Goal: Task Accomplishment & Management: Complete application form

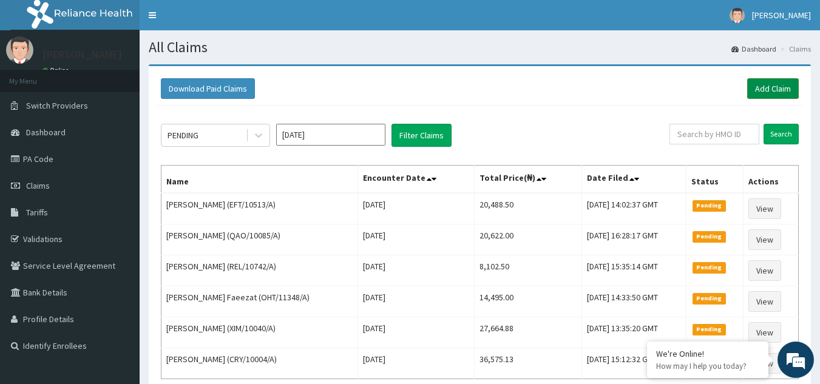
click at [783, 86] on link "Add Claim" at bounding box center [773, 88] width 52 height 21
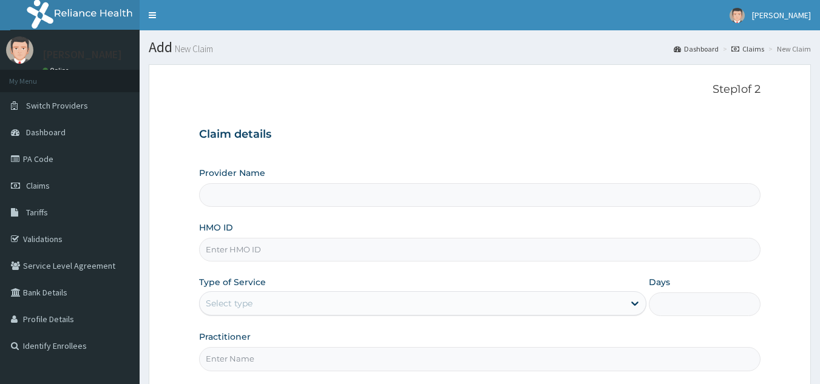
click at [373, 254] on input "HMO ID" at bounding box center [480, 250] width 562 height 24
paste input "OSP/10019/A"
type input "OSP/10019/A"
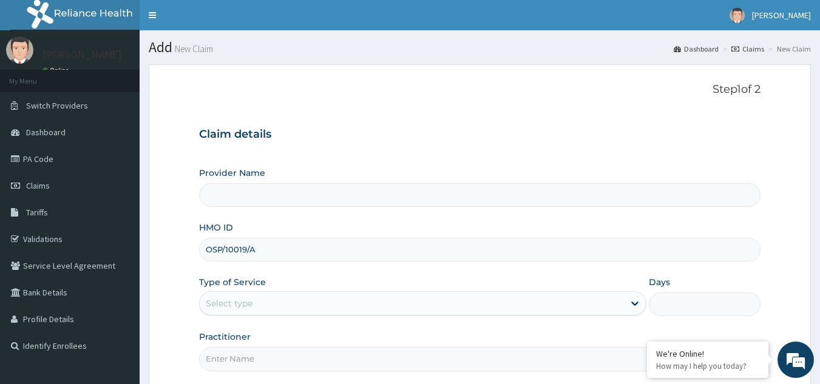
type input "Reliance Family Clinics (RFC) - [GEOGRAPHIC_DATA]"
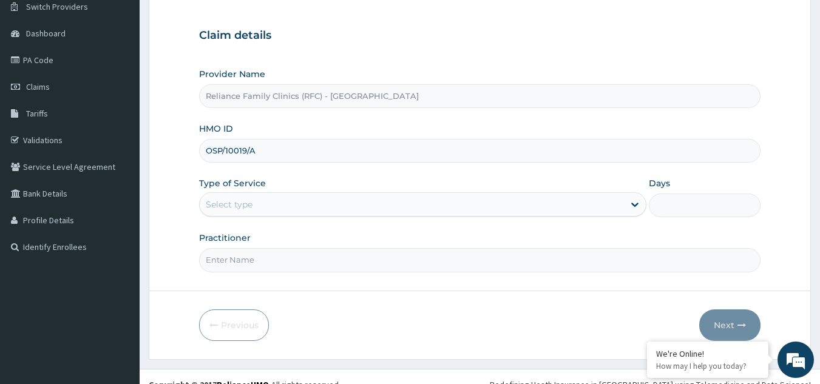
scroll to position [115, 0]
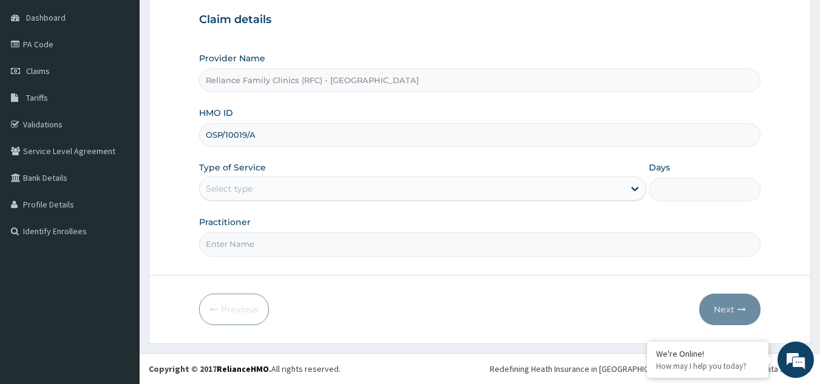
type input "OSP/10019/A"
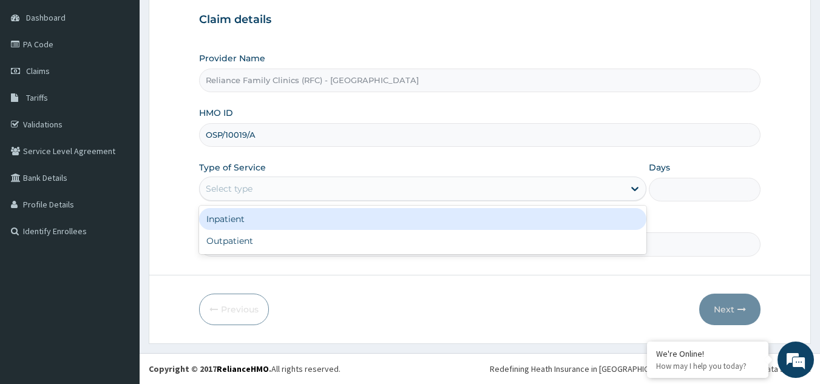
click at [440, 181] on div "Select type" at bounding box center [412, 188] width 424 height 19
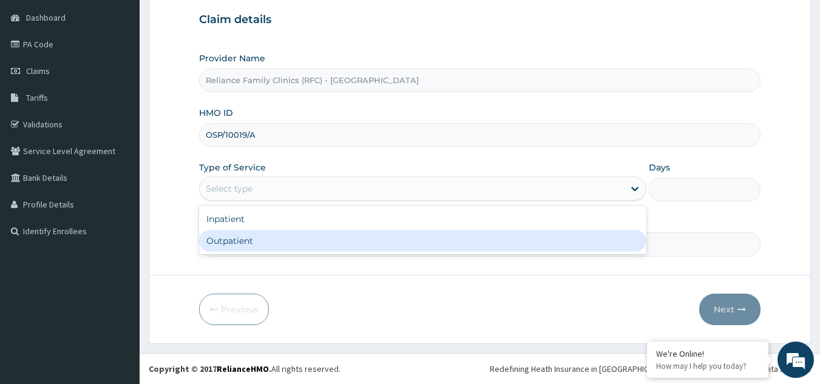
click at [394, 236] on div "Outpatient" at bounding box center [422, 241] width 447 height 22
type input "1"
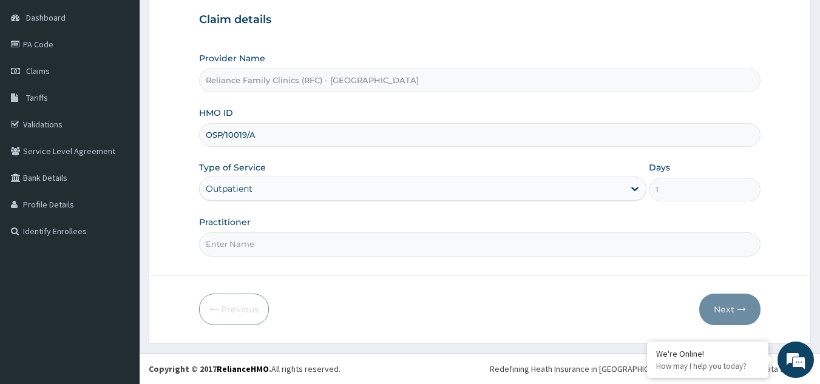
click at [393, 232] on input "Practitioner" at bounding box center [480, 244] width 562 height 24
type input "LOCUM"
click at [726, 314] on button "Next" at bounding box center [729, 310] width 61 height 32
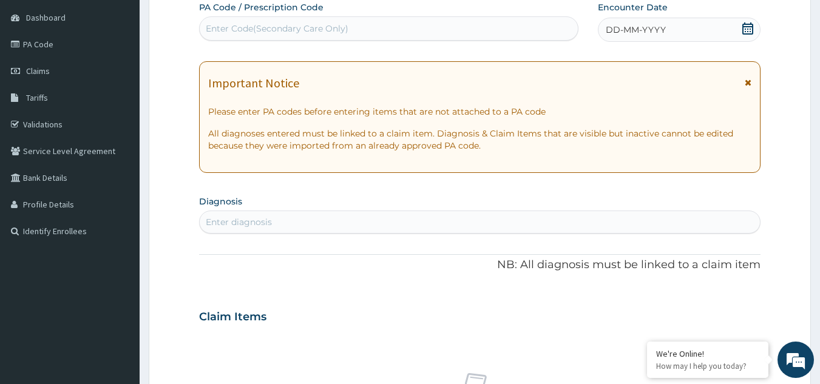
click at [750, 86] on icon at bounding box center [747, 82] width 7 height 8
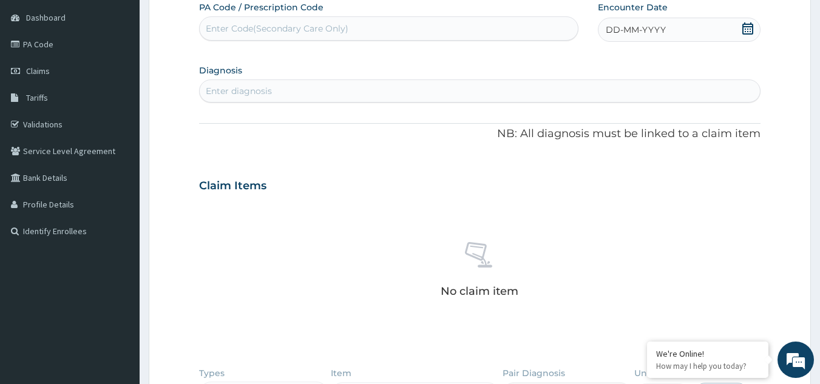
click at [700, 31] on div "DD-MM-YYYY" at bounding box center [679, 30] width 163 height 24
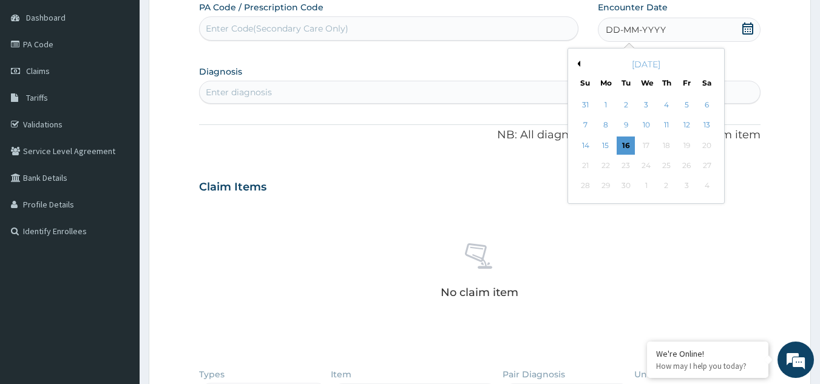
scroll to position [0, 0]
click at [621, 144] on div "16" at bounding box center [626, 146] width 18 height 18
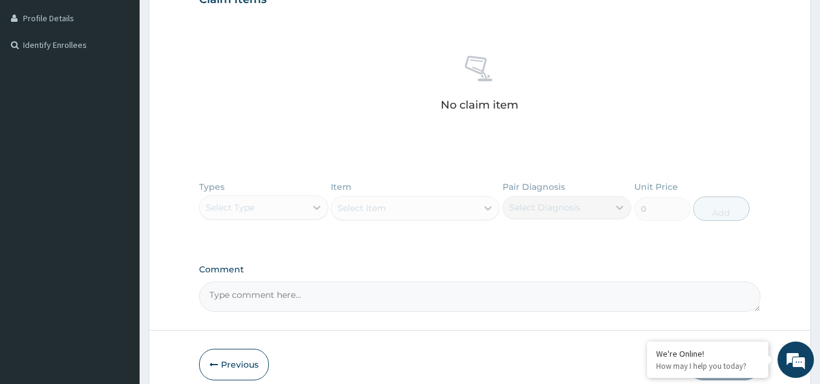
scroll to position [325, 0]
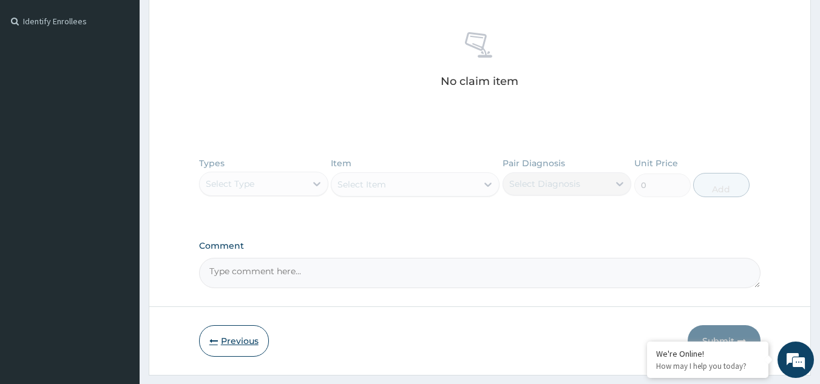
click at [240, 340] on button "Previous" at bounding box center [234, 341] width 70 height 32
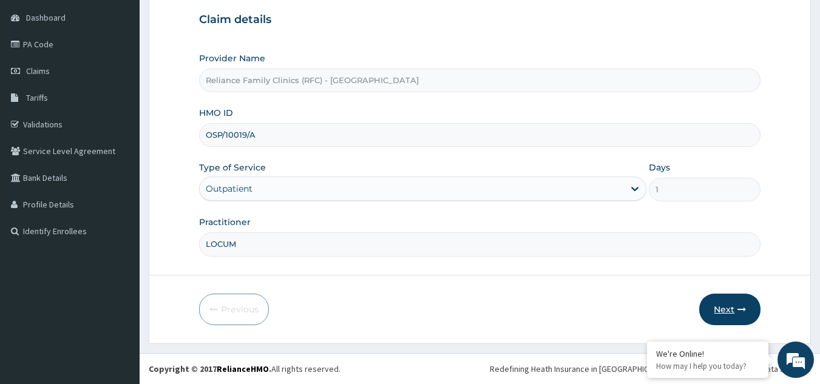
click at [744, 312] on icon "button" at bounding box center [741, 309] width 8 height 8
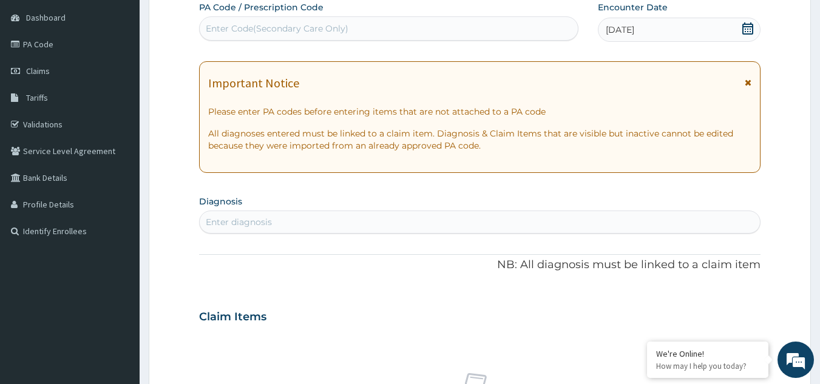
click at [302, 217] on div "Enter diagnosis" at bounding box center [480, 221] width 561 height 19
type input "malar"
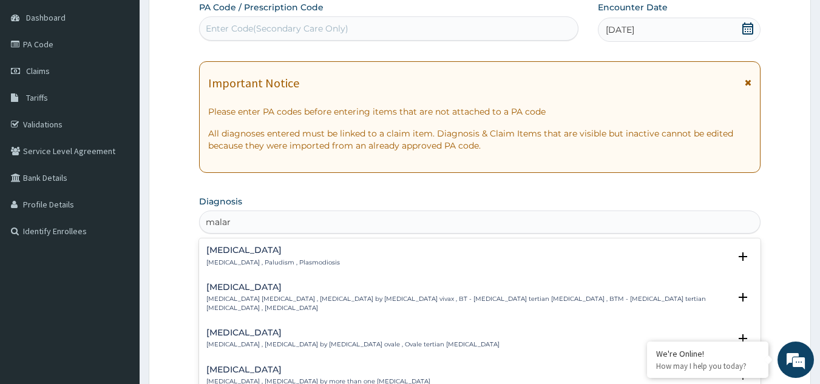
click at [226, 249] on h4 "Malaria" at bounding box center [272, 250] width 133 height 9
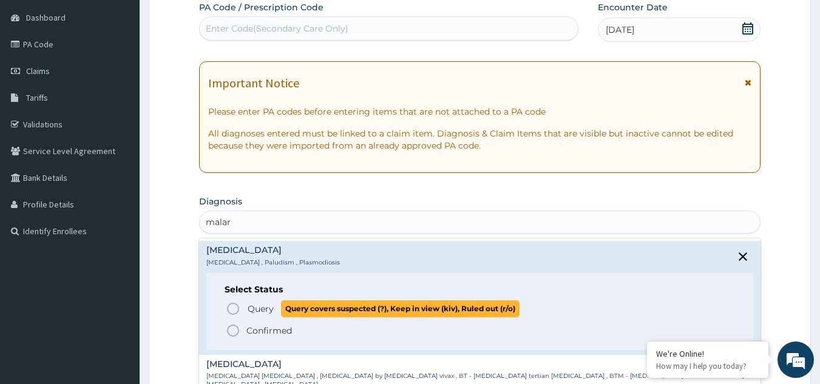
click at [255, 306] on span "Query" at bounding box center [261, 309] width 26 height 12
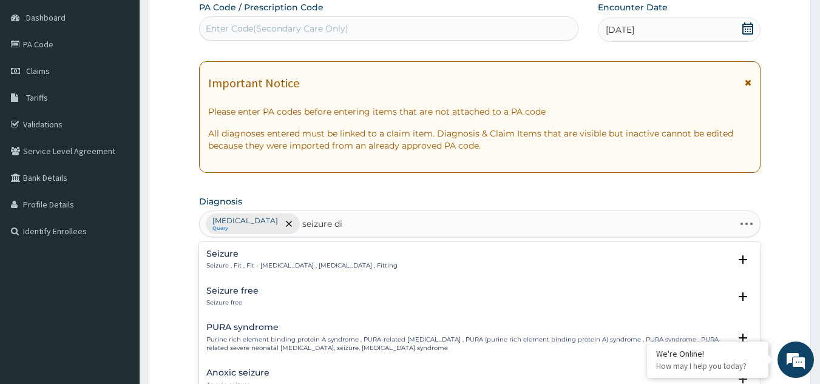
type input "seizure dis"
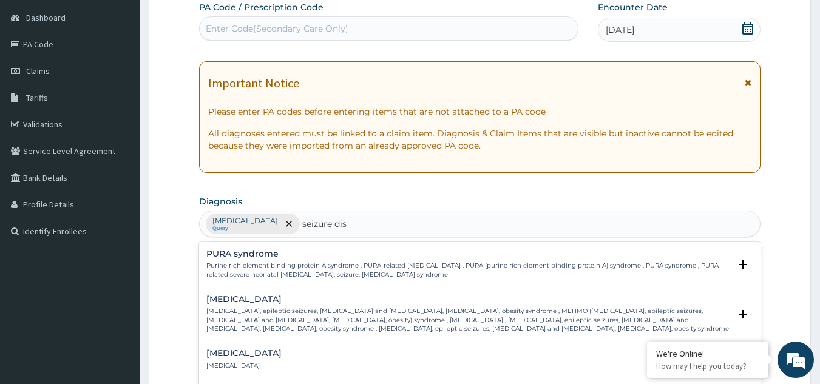
click at [237, 355] on h4 "Seizure disorder" at bounding box center [243, 353] width 75 height 9
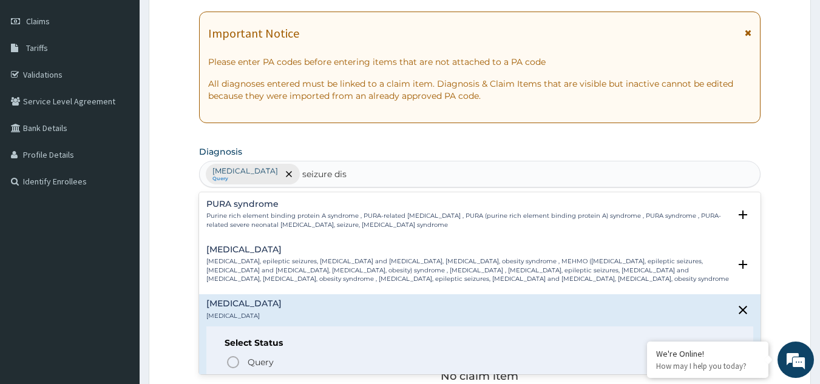
scroll to position [169, 0]
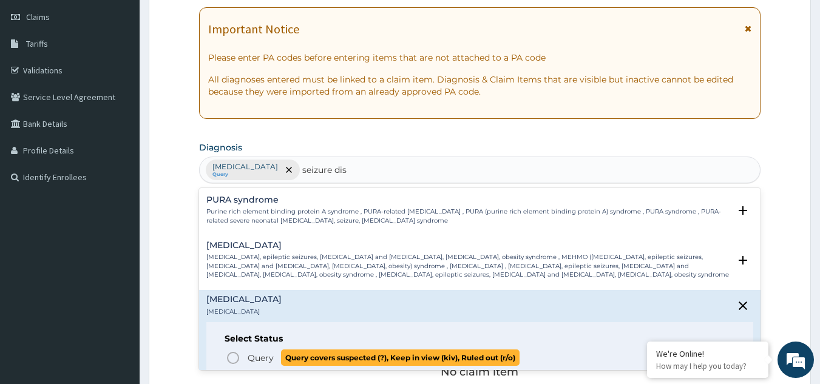
click at [233, 351] on icon "status option query" at bounding box center [233, 358] width 15 height 15
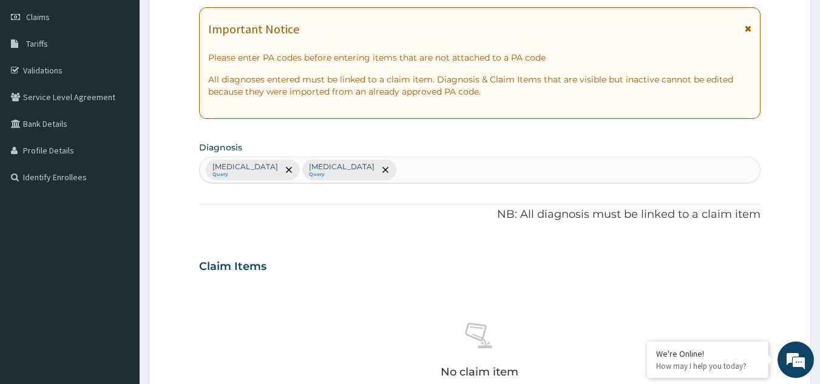
click at [748, 29] on icon at bounding box center [747, 28] width 7 height 8
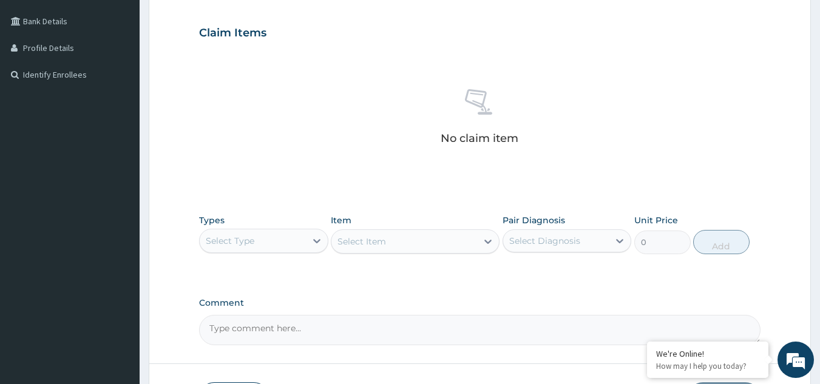
scroll to position [329, 0]
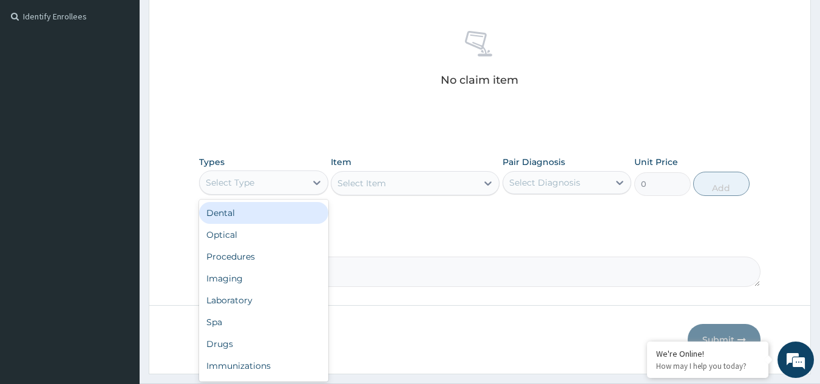
click at [281, 193] on div "Select Type" at bounding box center [263, 182] width 129 height 24
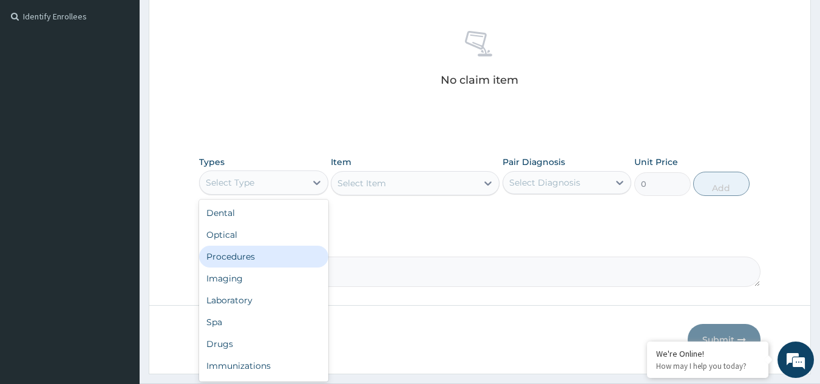
click at [272, 258] on div "Procedures" at bounding box center [263, 257] width 129 height 22
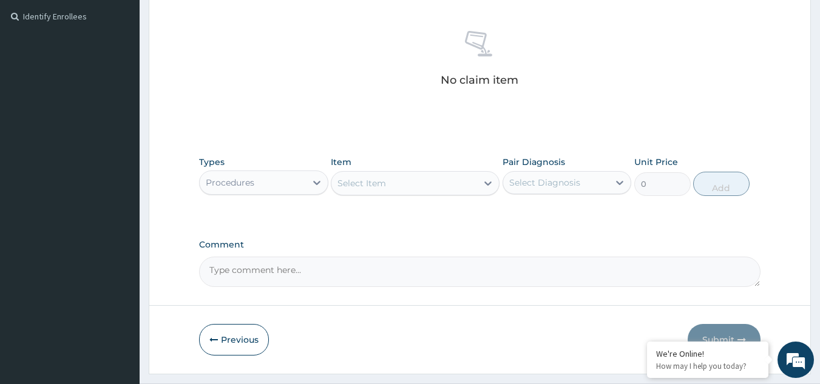
click at [413, 182] on div "Select Item" at bounding box center [404, 183] width 146 height 19
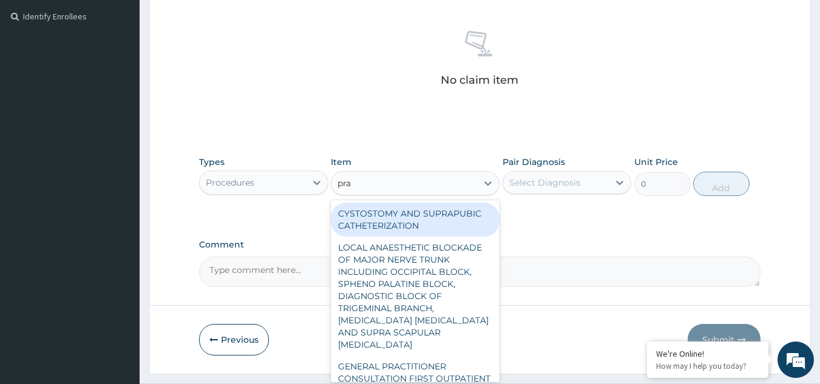
type input "prac"
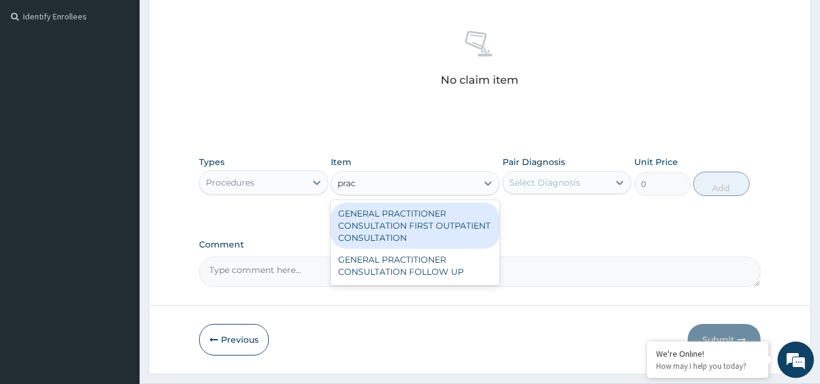
type input "3370.125"
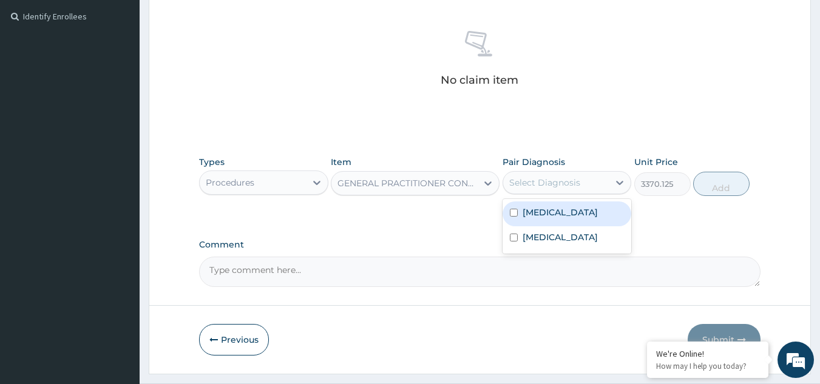
click at [609, 178] on div "Select Diagnosis" at bounding box center [556, 182] width 106 height 19
click at [598, 205] on div "Malaria" at bounding box center [566, 213] width 129 height 25
checkbox input "true"
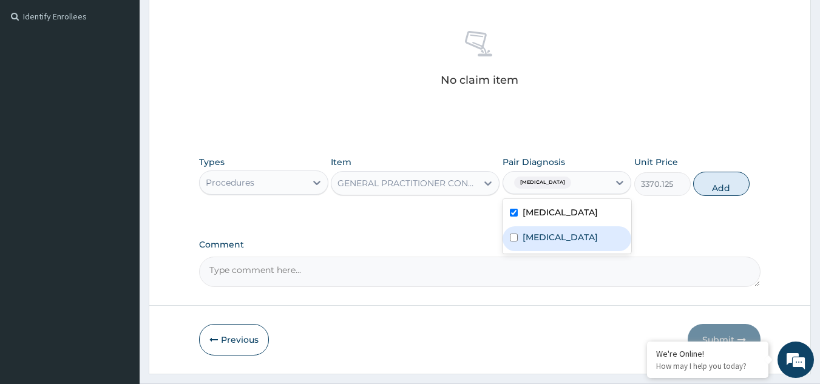
click at [572, 234] on label "Seizure disorder" at bounding box center [559, 237] width 75 height 12
checkbox input "true"
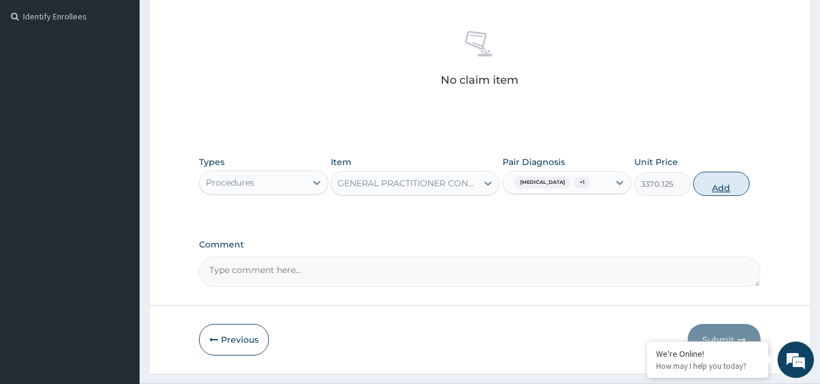
click at [698, 192] on button "Add" at bounding box center [721, 184] width 56 height 24
type input "0"
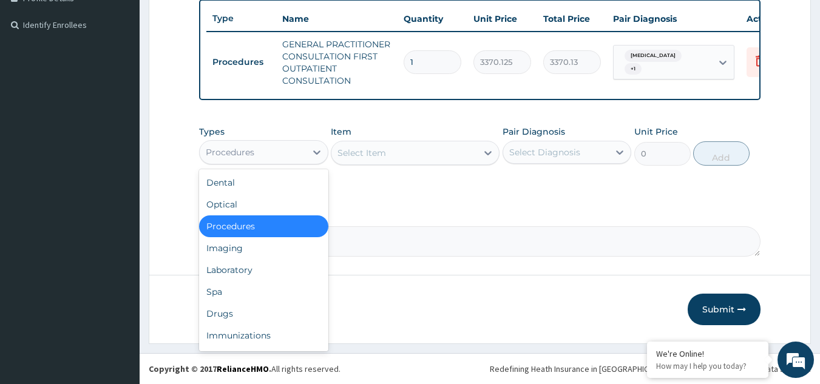
click at [302, 155] on div "Procedures" at bounding box center [253, 152] width 106 height 19
click at [267, 276] on div "Laboratory" at bounding box center [263, 270] width 129 height 22
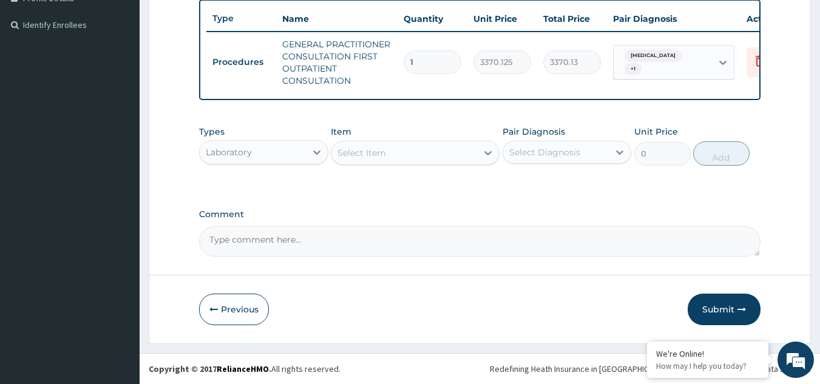
click at [397, 146] on div "Select Item" at bounding box center [404, 152] width 146 height 19
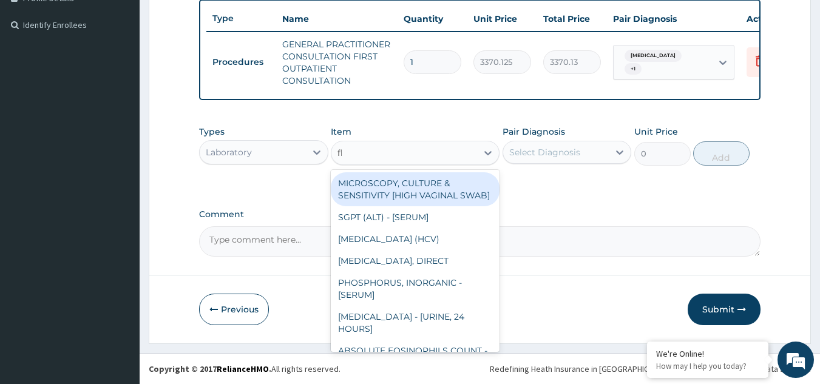
type input "fbc"
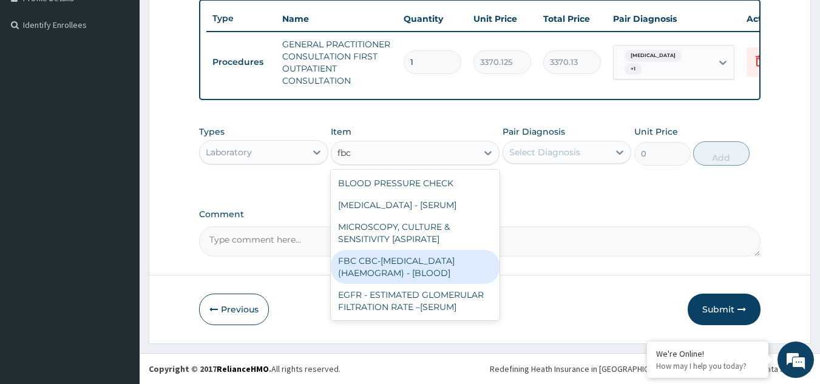
click at [399, 265] on div "FBC CBC-COMPLETE BLOOD COUNT (HAEMOGRAM) - [BLOOD]" at bounding box center [415, 267] width 169 height 34
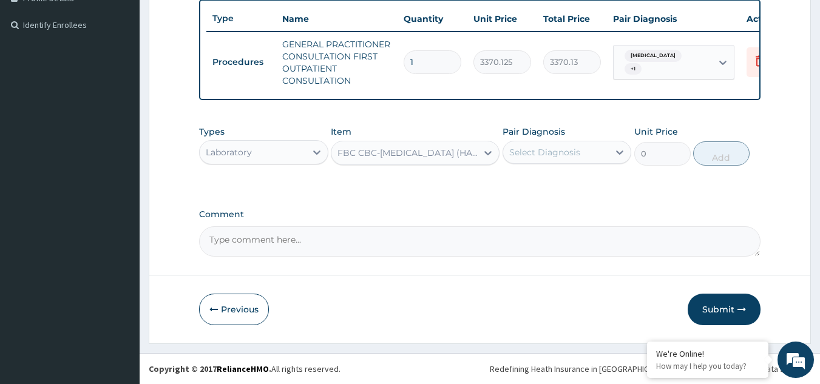
type input "4085"
click at [563, 144] on div "Select Diagnosis" at bounding box center [556, 152] width 106 height 19
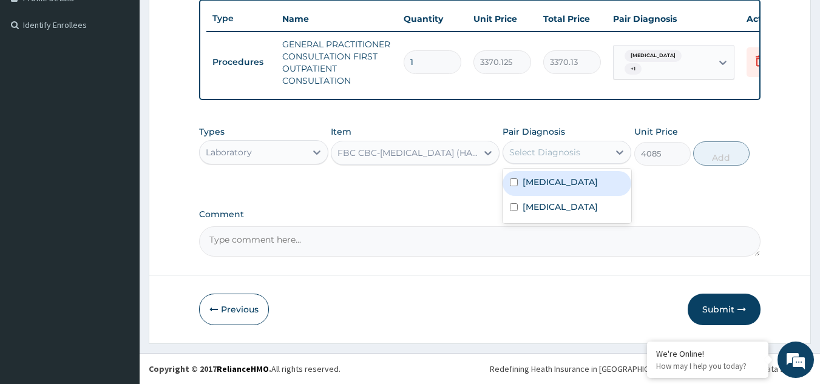
click at [563, 193] on div "Malaria" at bounding box center [566, 183] width 129 height 25
checkbox input "true"
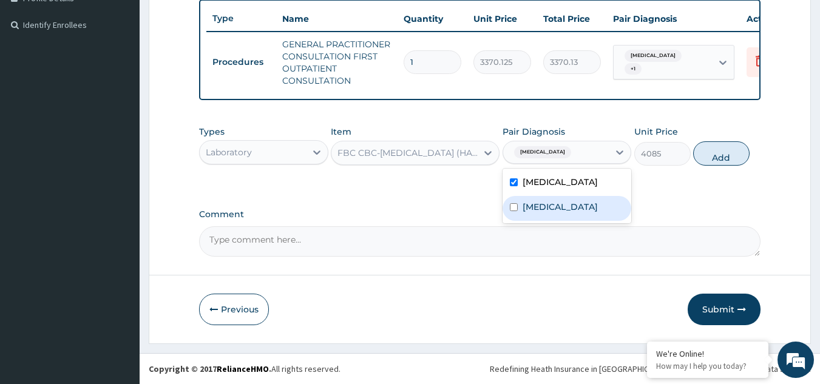
click at [562, 203] on label "Seizure disorder" at bounding box center [559, 207] width 75 height 12
checkbox input "true"
click at [696, 164] on div "Types Laboratory Item FBC CBC-COMPLETE BLOOD COUNT (HAEMOGRAM) - [BLOOD] Pair D…" at bounding box center [480, 146] width 562 height 52
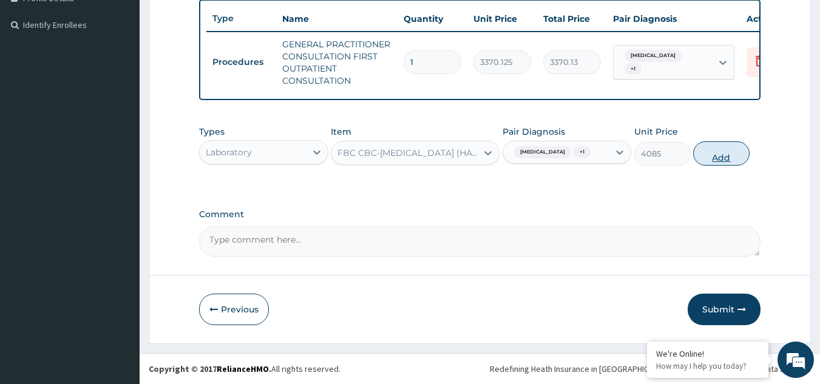
click at [715, 157] on button "Add" at bounding box center [721, 153] width 56 height 24
type input "0"
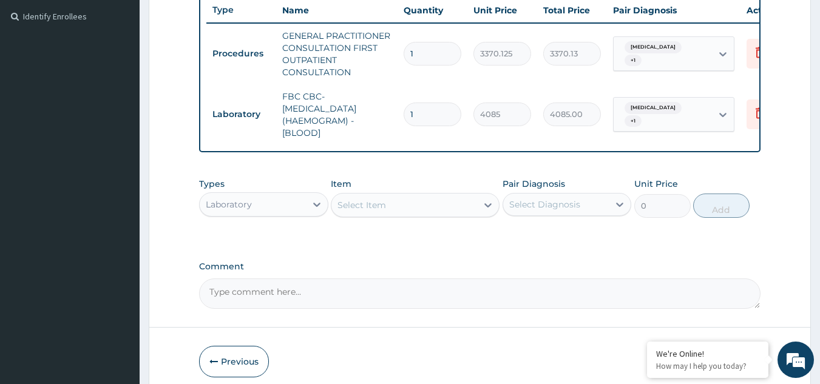
click at [377, 211] on div "Select Item" at bounding box center [361, 205] width 49 height 12
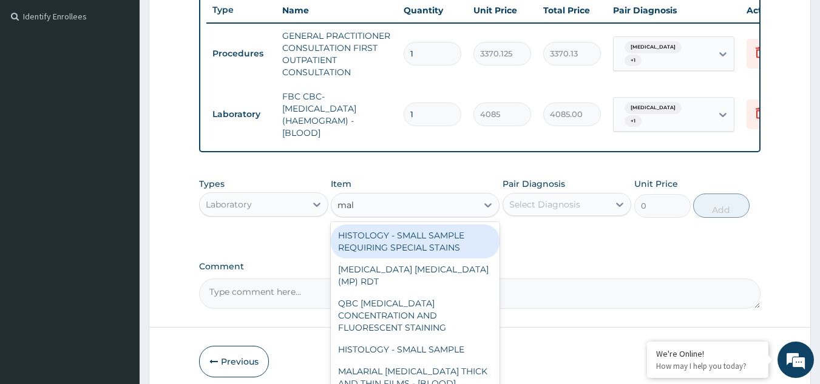
type input "mala"
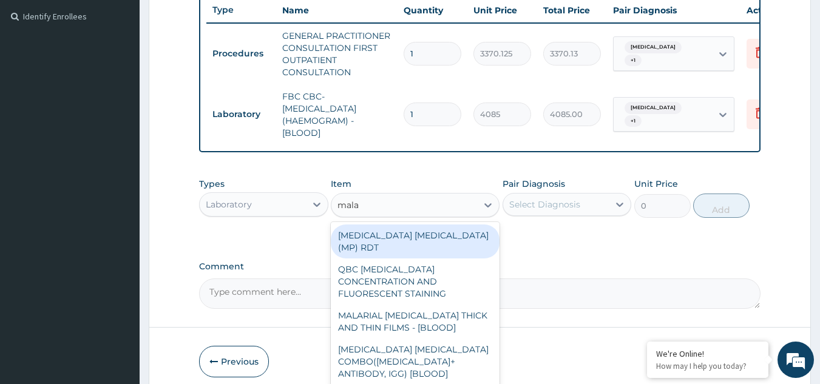
click at [388, 252] on div "MALARIA PARASITE (MP) RDT" at bounding box center [415, 241] width 169 height 34
type input "1531.875"
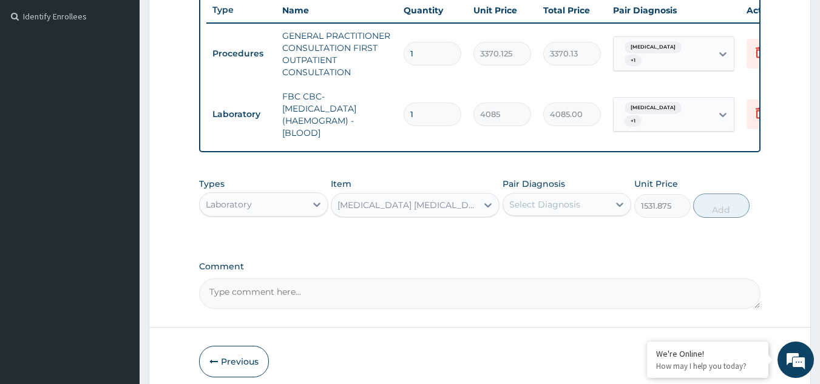
click at [539, 207] on div "Select Diagnosis" at bounding box center [544, 204] width 71 height 12
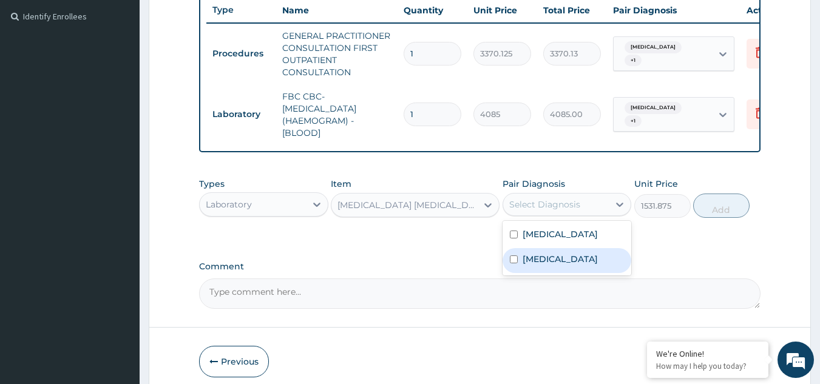
click at [538, 273] on div "Seizure disorder" at bounding box center [566, 260] width 129 height 25
checkbox input "true"
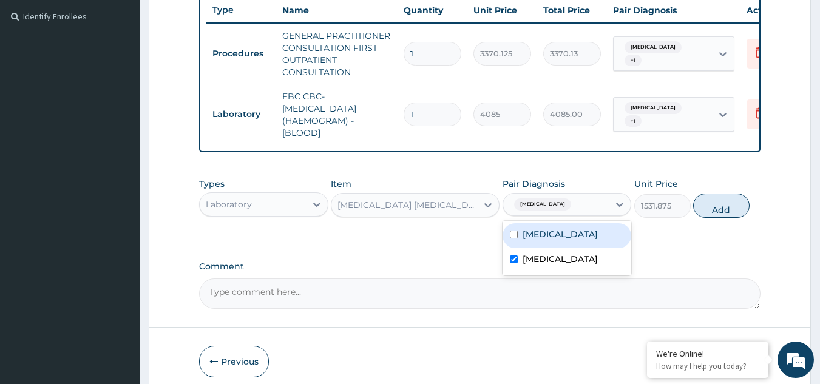
click at [536, 235] on div "Malaria" at bounding box center [566, 235] width 129 height 25
checkbox input "true"
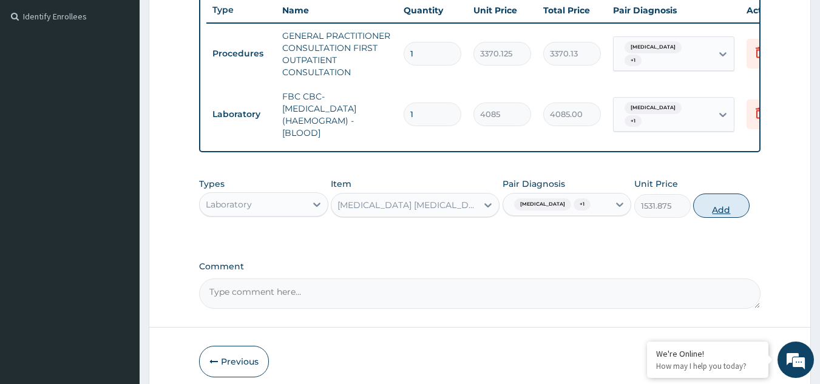
click at [715, 211] on button "Add" at bounding box center [721, 206] width 56 height 24
type input "0"
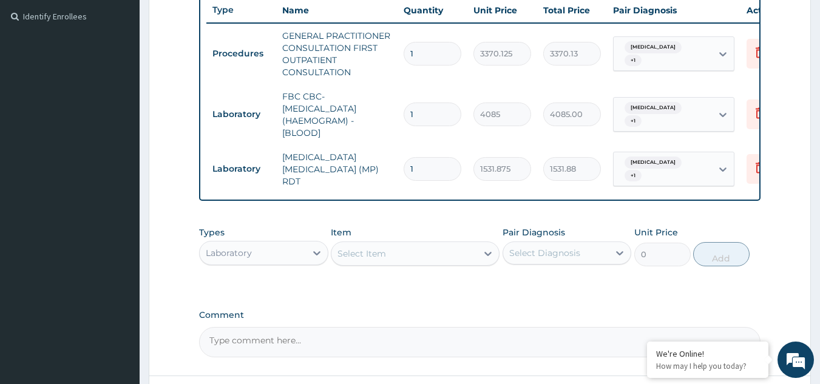
click at [256, 248] on div "Laboratory" at bounding box center [253, 252] width 106 height 19
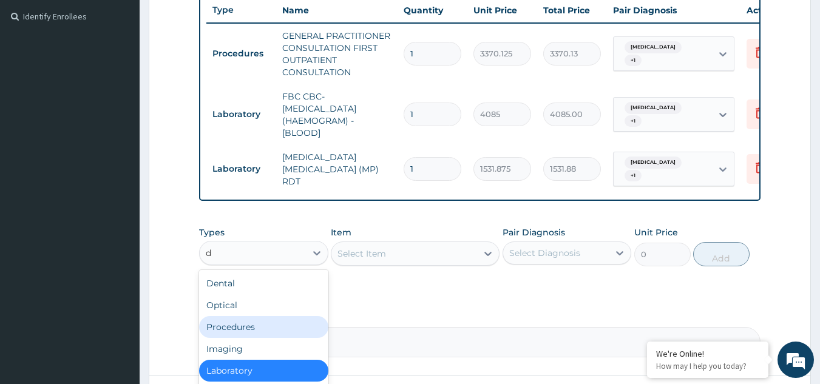
type input "dr"
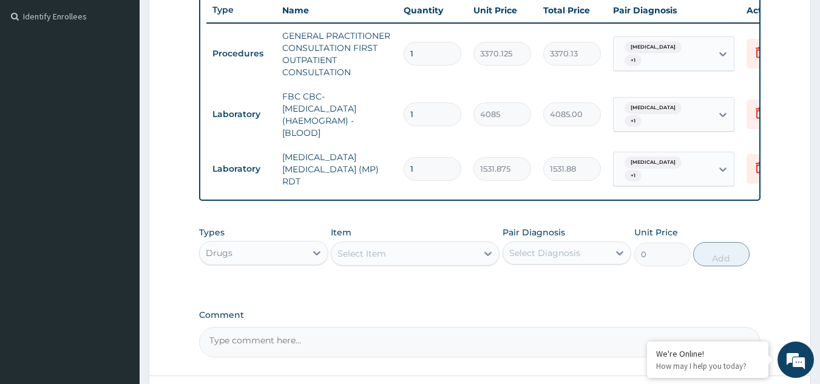
click at [384, 257] on div "Select Item" at bounding box center [361, 254] width 49 height 12
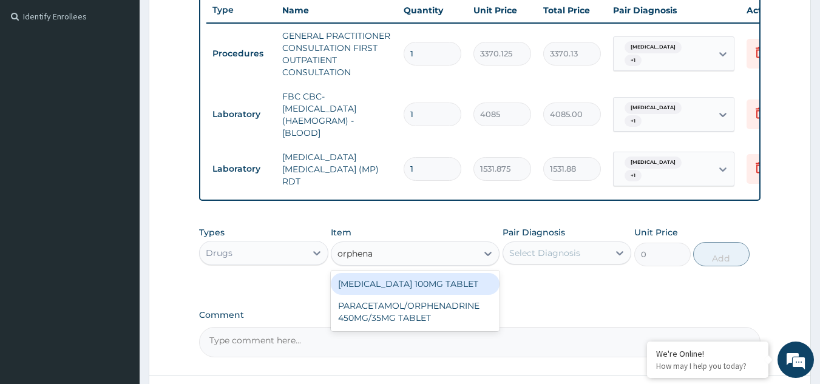
type input "orphenad"
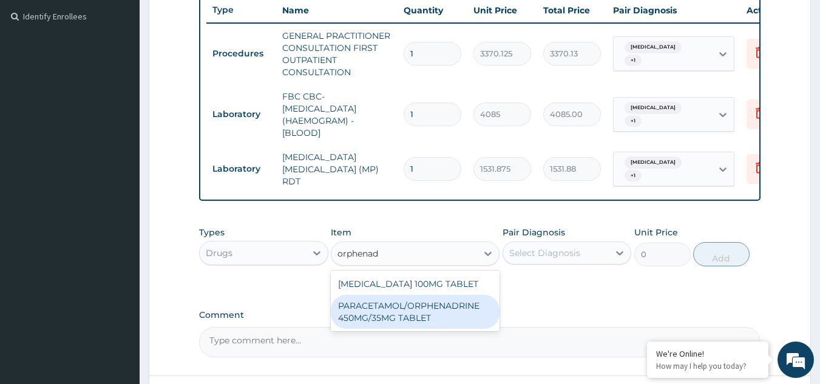
click at [439, 329] on div "PARACETAMOL/ORPHENADRINE 450MG/35MG TABLET" at bounding box center [415, 312] width 169 height 34
type input "90"
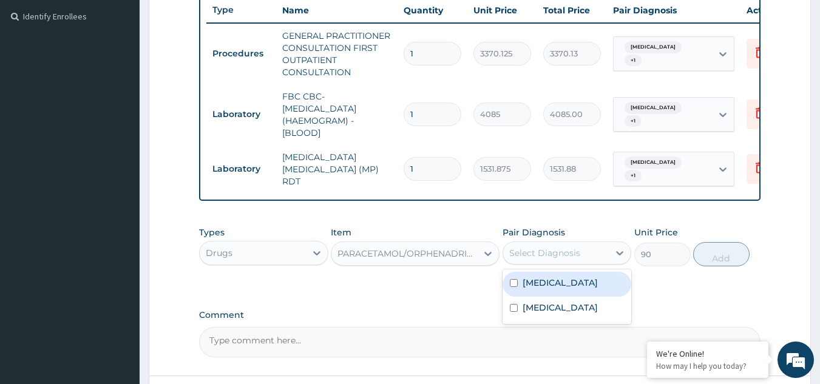
click at [547, 263] on div "Select Diagnosis" at bounding box center [556, 252] width 106 height 19
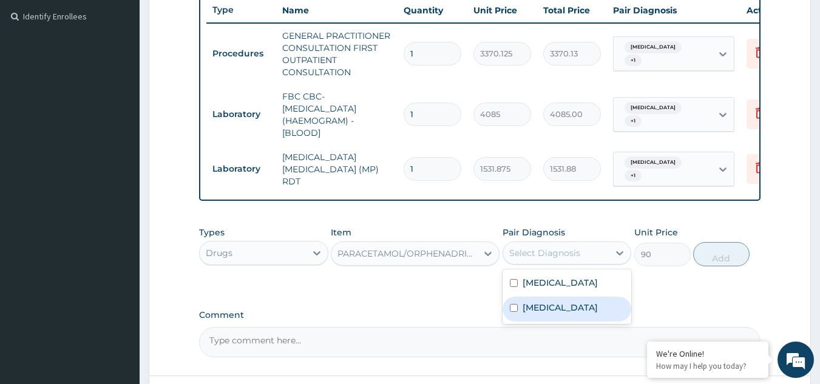
click at [548, 317] on div "Seizure disorder" at bounding box center [566, 309] width 129 height 25
checkbox input "true"
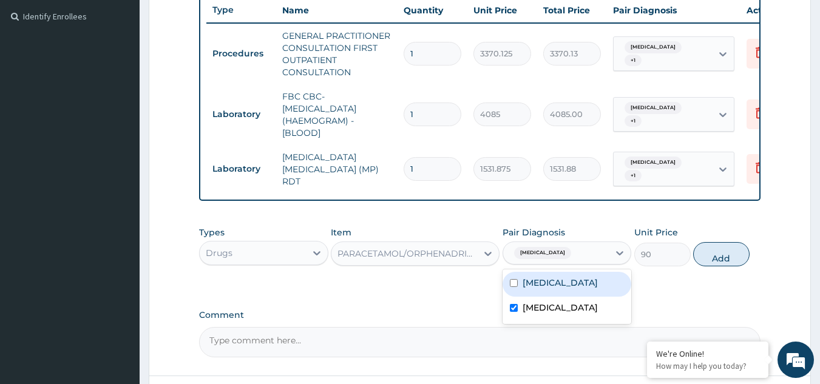
click at [553, 282] on label "Malaria" at bounding box center [559, 283] width 75 height 12
checkbox input "true"
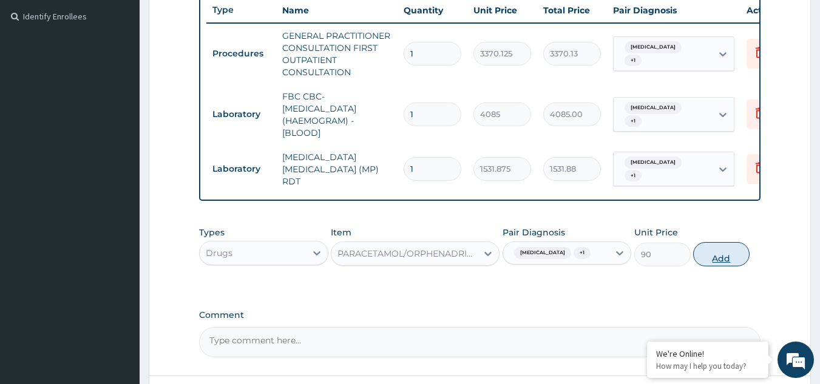
click at [728, 259] on button "Add" at bounding box center [721, 254] width 56 height 24
type input "0"
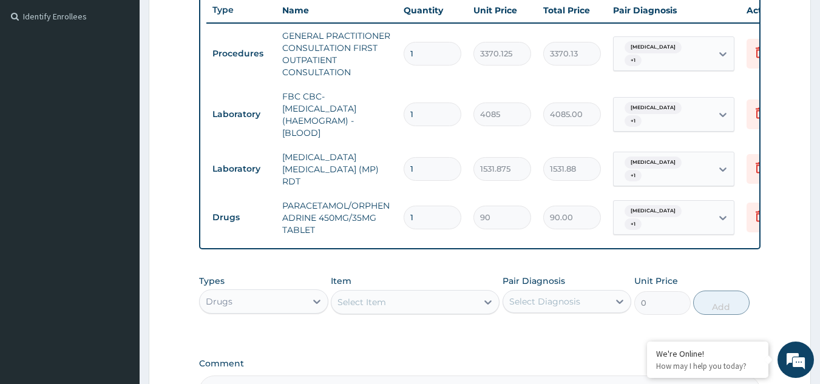
type input "12"
type input "1080.00"
type input "12"
click at [395, 308] on div "Select Item" at bounding box center [404, 301] width 146 height 19
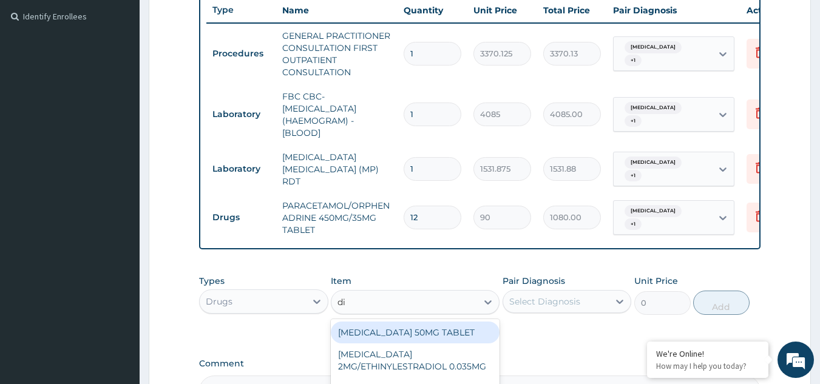
type input "dih"
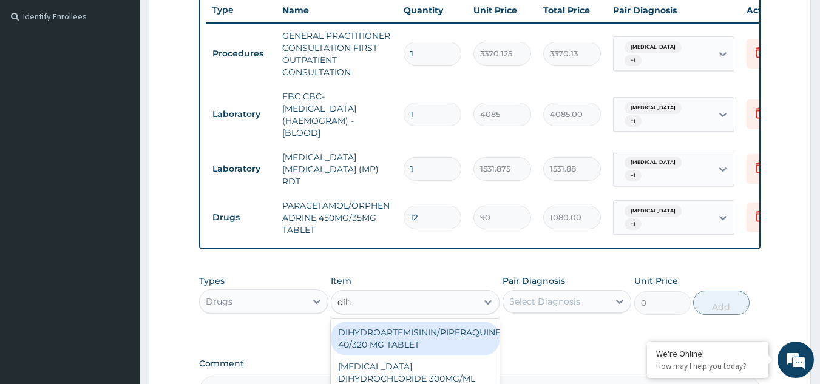
click at [429, 343] on div "DIHYDROARTEMISININ/PIPERAQUINE 40/320 MG TABLET" at bounding box center [415, 339] width 169 height 34
type input "228"
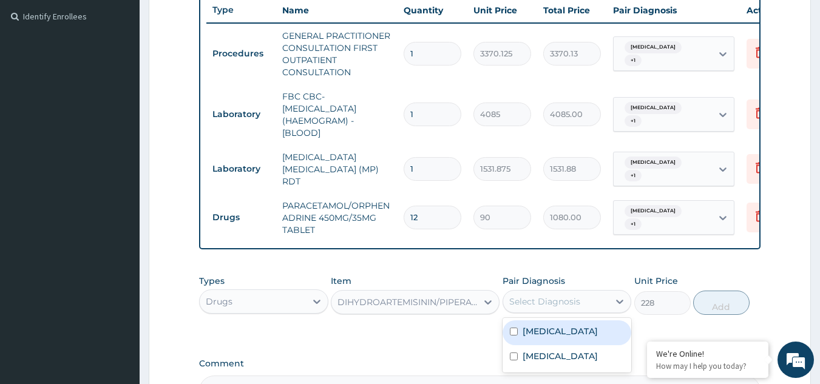
click at [574, 296] on div "Select Diagnosis" at bounding box center [556, 301] width 106 height 19
click at [548, 331] on label "Malaria" at bounding box center [559, 331] width 75 height 12
checkbox input "true"
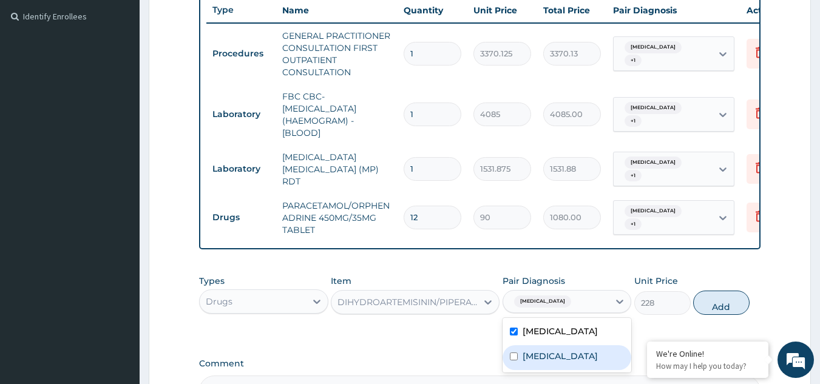
click at [547, 352] on label "Seizure disorder" at bounding box center [559, 356] width 75 height 12
checkbox input "true"
click at [716, 306] on button "Add" at bounding box center [721, 303] width 56 height 24
type input "0"
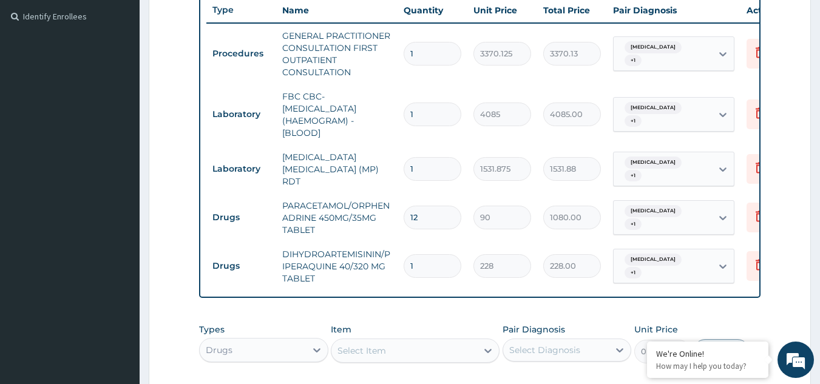
drag, startPoint x: 419, startPoint y: 260, endPoint x: 369, endPoint y: 251, distance: 49.9
click at [369, 251] on tr "Drugs DIHYDROARTEMISININ/PIPERAQUINE 40/320 MG TABLET 1 228 228.00 Malaria + 1 …" at bounding box center [503, 266] width 595 height 49
type input "9"
type input "2052.00"
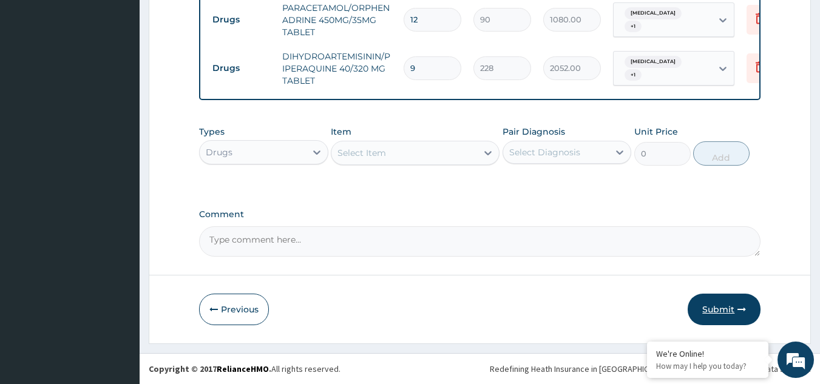
type input "9"
click at [720, 316] on button "Submit" at bounding box center [723, 310] width 73 height 32
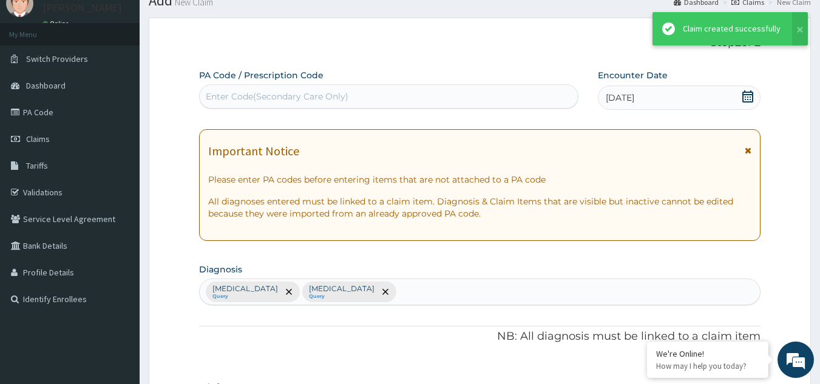
scroll to position [530, 0]
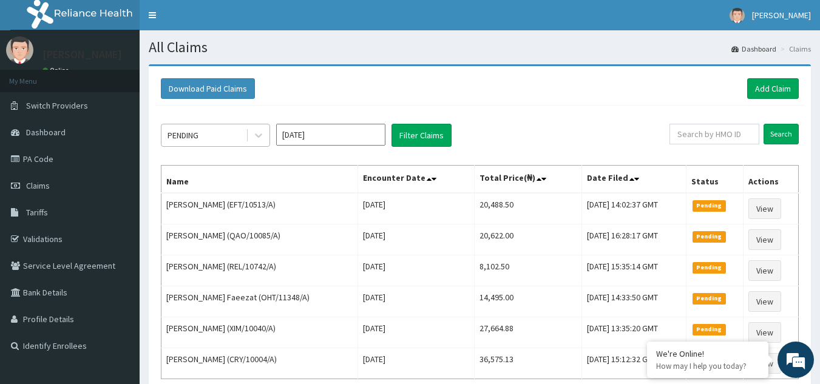
click at [195, 126] on div "PENDING" at bounding box center [203, 135] width 84 height 19
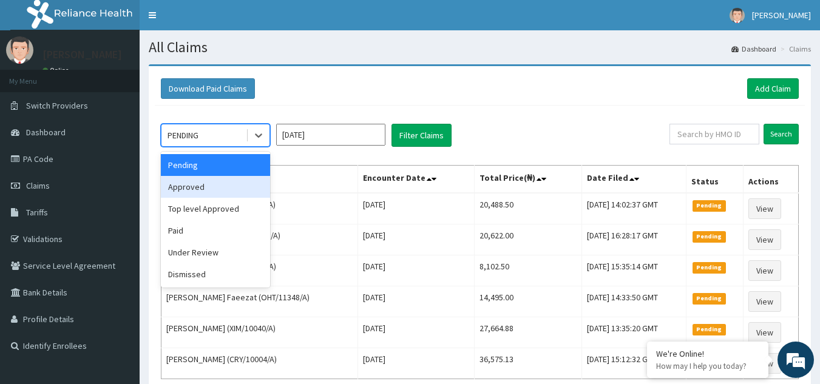
click at [201, 184] on div "Approved" at bounding box center [215, 187] width 109 height 22
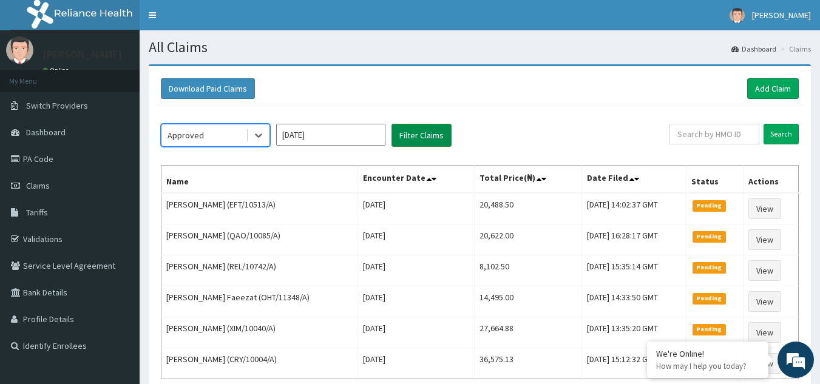
click at [431, 132] on button "Filter Claims" at bounding box center [421, 135] width 60 height 23
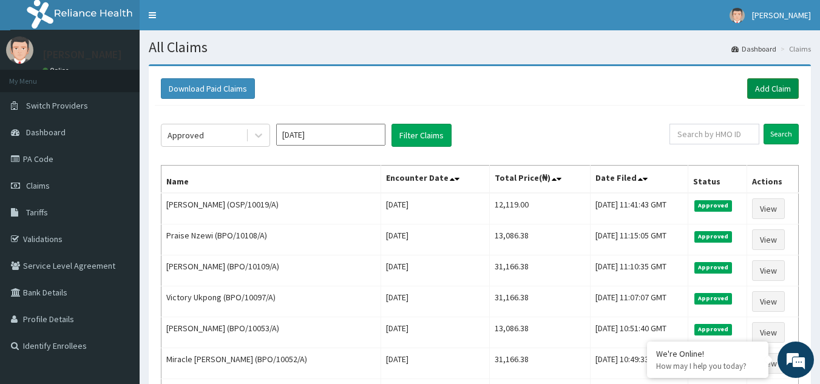
click at [761, 83] on link "Add Claim" at bounding box center [773, 88] width 52 height 21
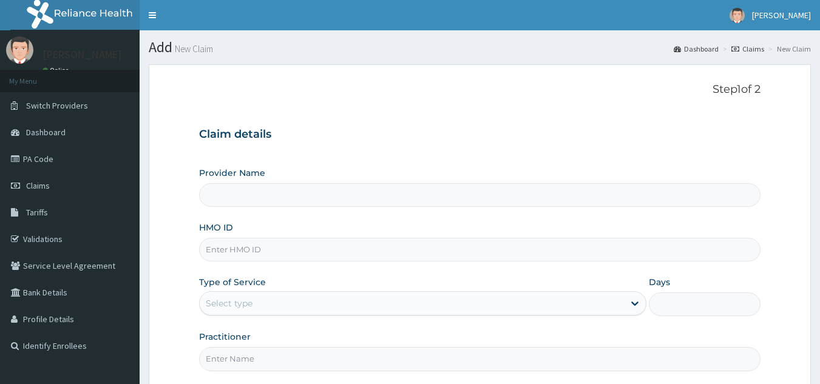
drag, startPoint x: 0, startPoint y: 0, endPoint x: 283, endPoint y: 249, distance: 376.6
click at [283, 249] on input "HMO ID" at bounding box center [480, 250] width 562 height 24
paste input "RCT/10172/A"
type input "RCT/10172/A"
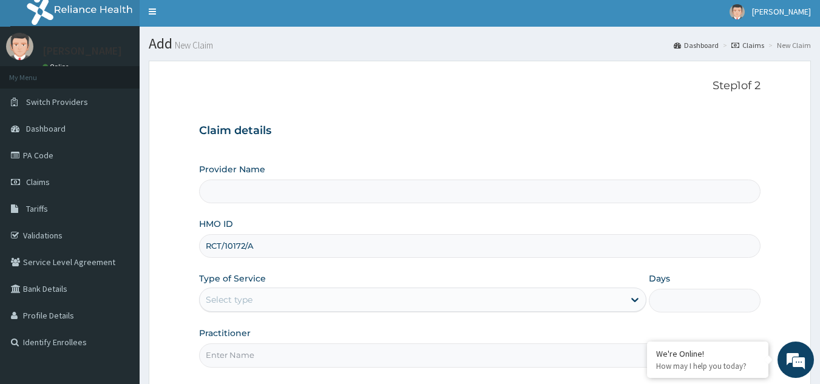
scroll to position [115, 0]
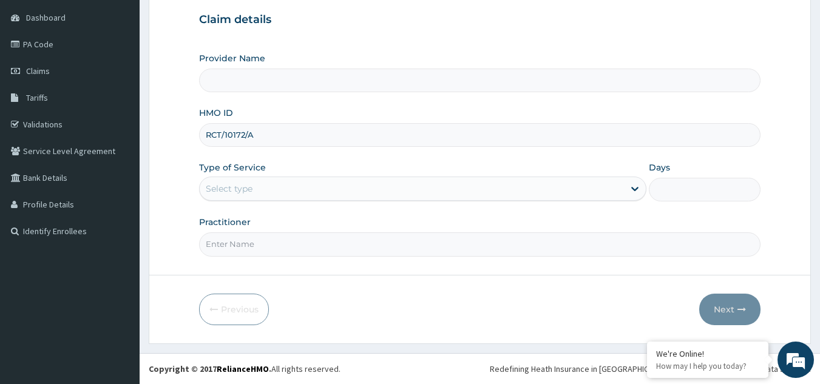
type input "Reliance Family Clinics (RFC) - [GEOGRAPHIC_DATA]"
type input "RCT/10172/A"
click at [226, 195] on div "Select type" at bounding box center [229, 189] width 47 height 12
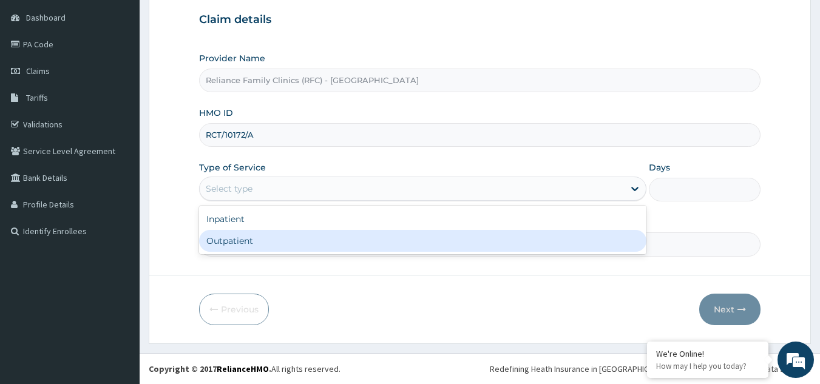
click at [237, 241] on div "Outpatient" at bounding box center [422, 241] width 447 height 22
type input "1"
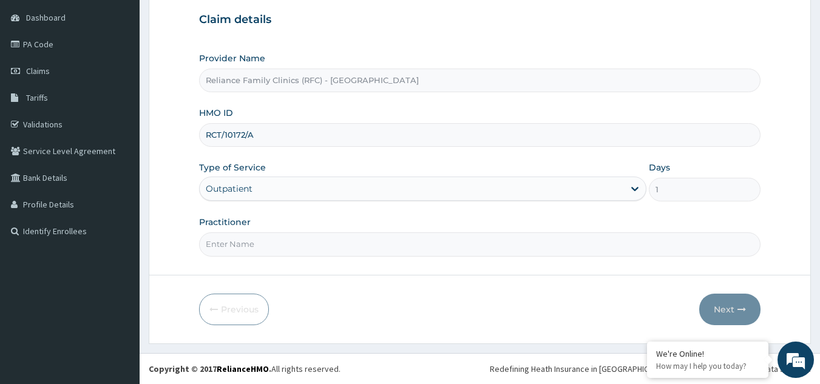
click at [237, 241] on input "Practitioner" at bounding box center [480, 244] width 562 height 24
type input "Dr [PERSON_NAME]"
click at [723, 315] on button "Next" at bounding box center [729, 310] width 61 height 32
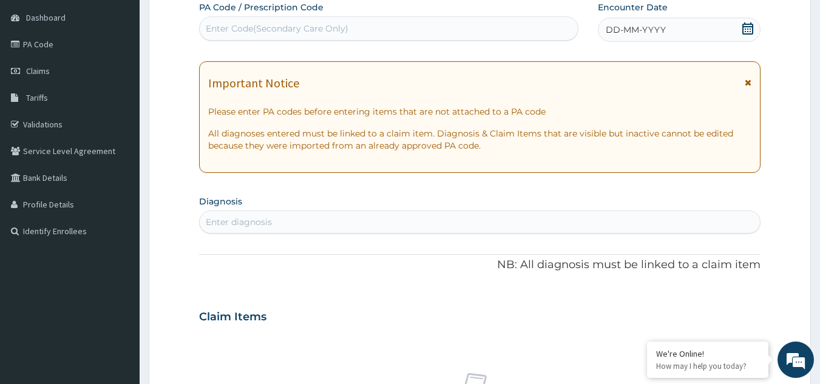
scroll to position [0, 0]
click at [455, 220] on div "Enter diagnosis" at bounding box center [480, 221] width 561 height 19
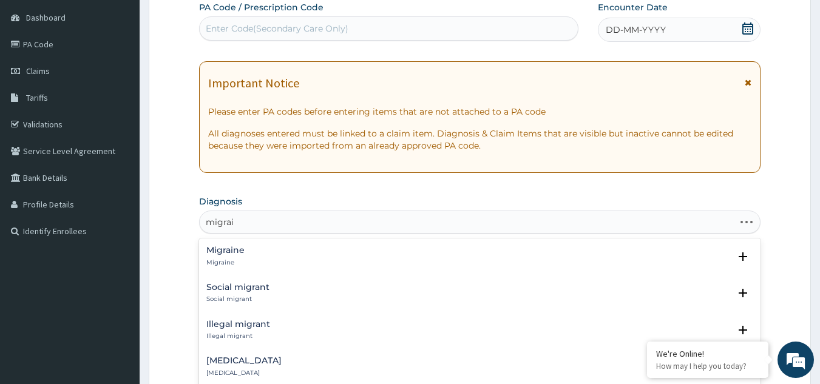
type input "migrain"
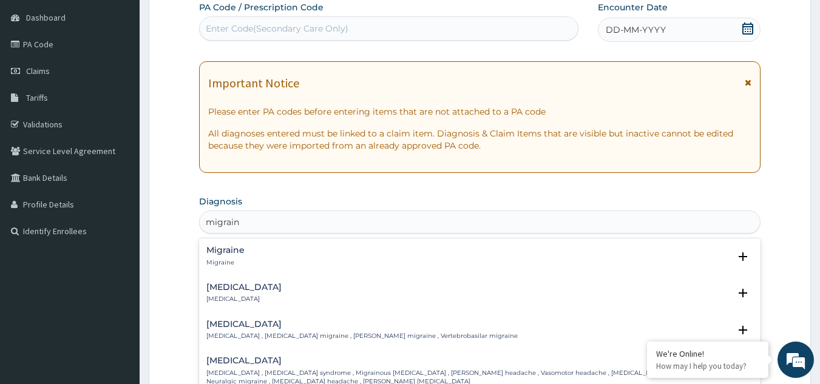
click at [254, 251] on div "Migraine Migraine" at bounding box center [479, 256] width 547 height 21
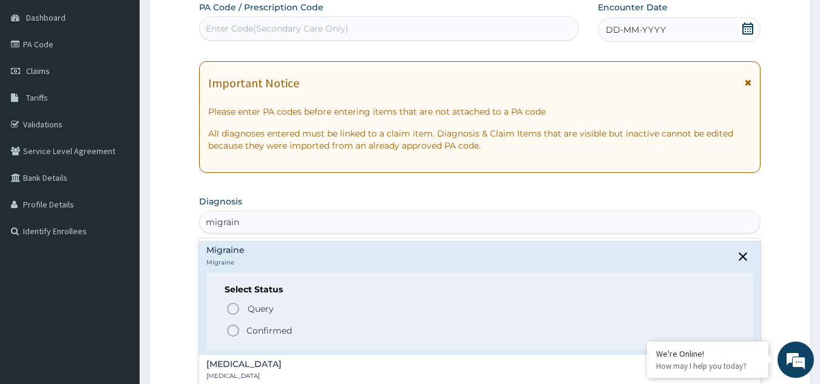
click at [243, 334] on span "Confirmed" at bounding box center [481, 330] width 510 height 15
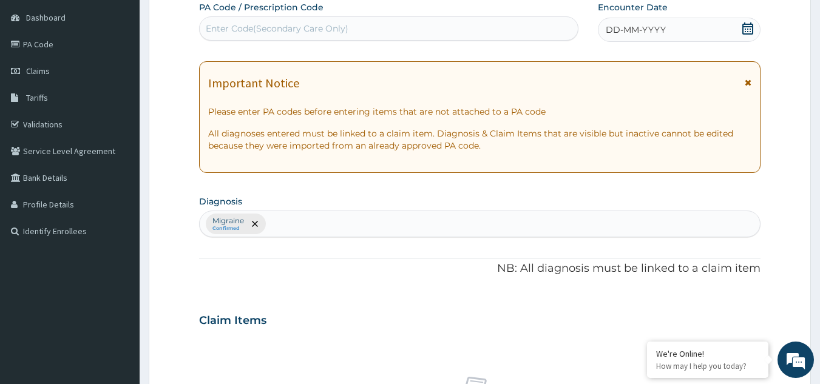
click at [751, 86] on icon at bounding box center [747, 82] width 7 height 8
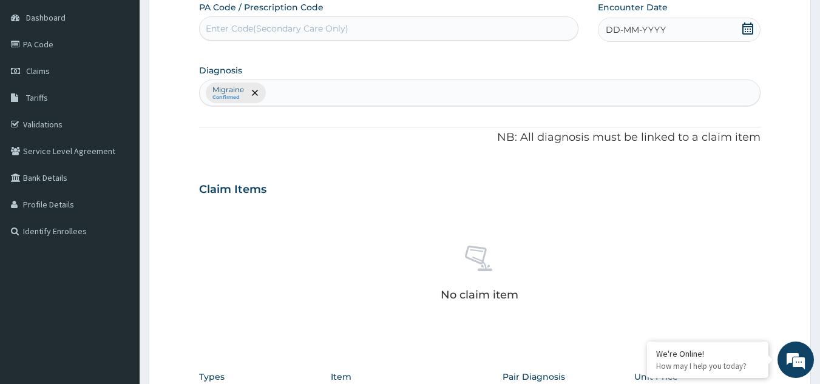
click at [702, 38] on div "DD-MM-YYYY" at bounding box center [679, 30] width 163 height 24
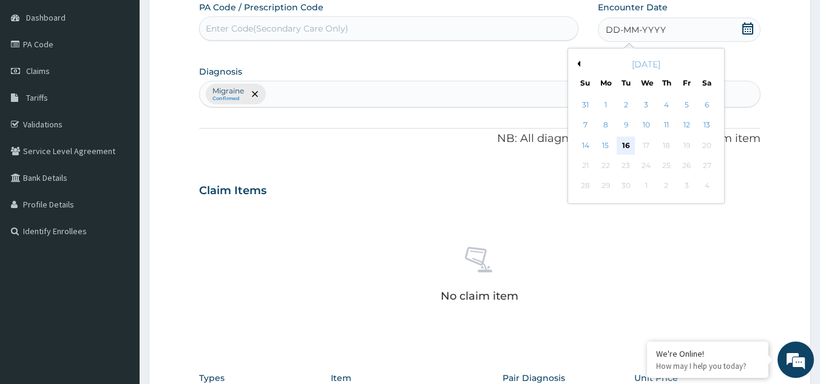
click at [623, 145] on div "16" at bounding box center [626, 146] width 18 height 18
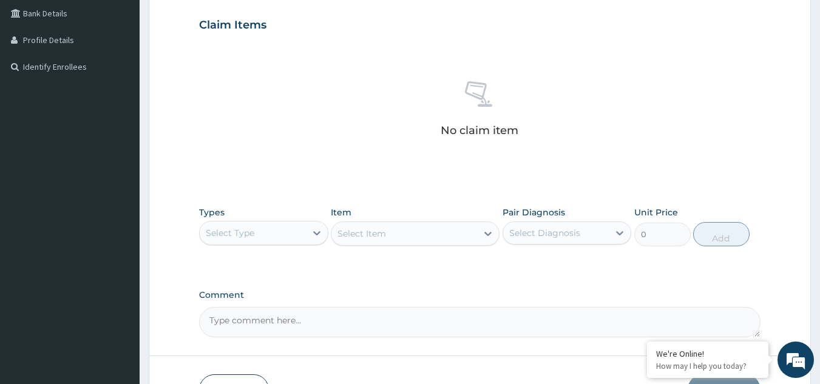
scroll to position [360, 0]
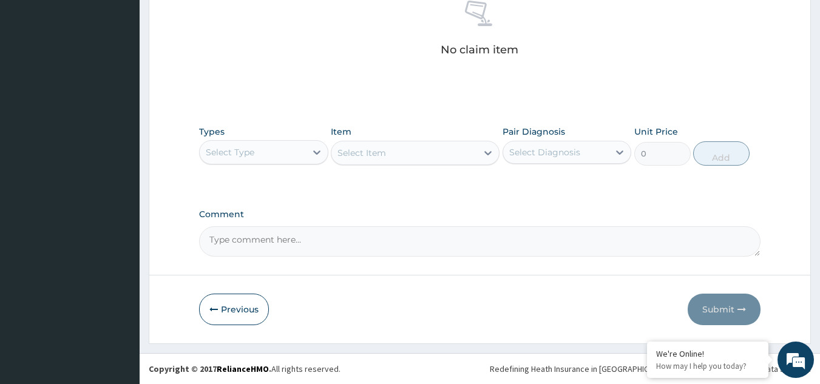
click at [261, 155] on div "Select Type" at bounding box center [253, 152] width 106 height 19
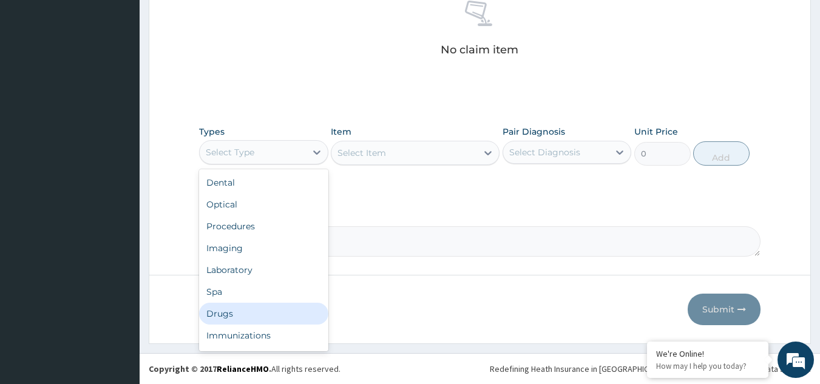
click at [232, 307] on div "Drugs" at bounding box center [263, 314] width 129 height 22
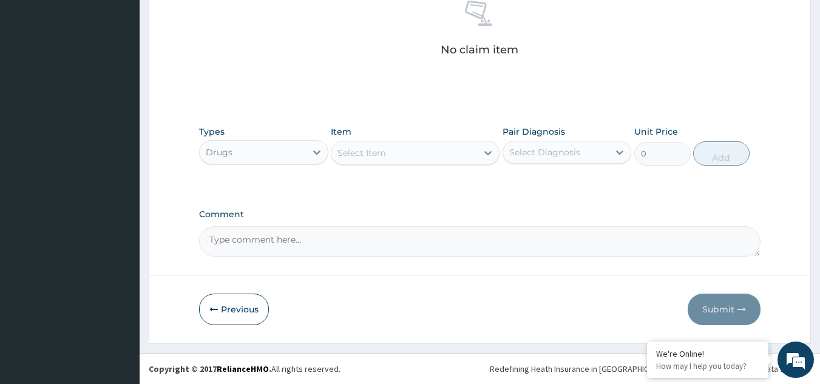
click at [383, 153] on div "Select Item" at bounding box center [361, 153] width 49 height 12
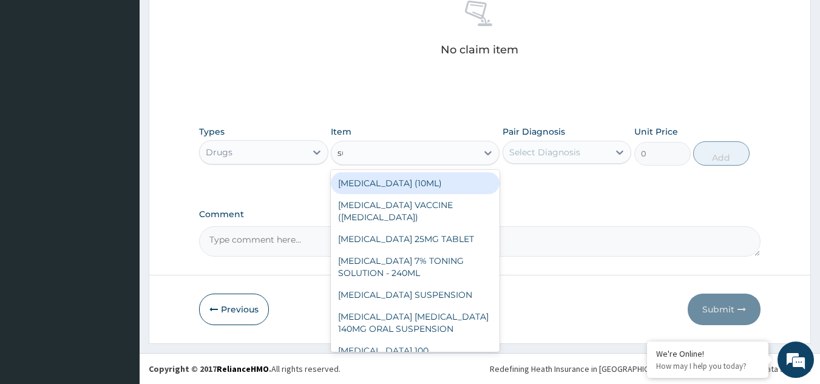
type input "sum"
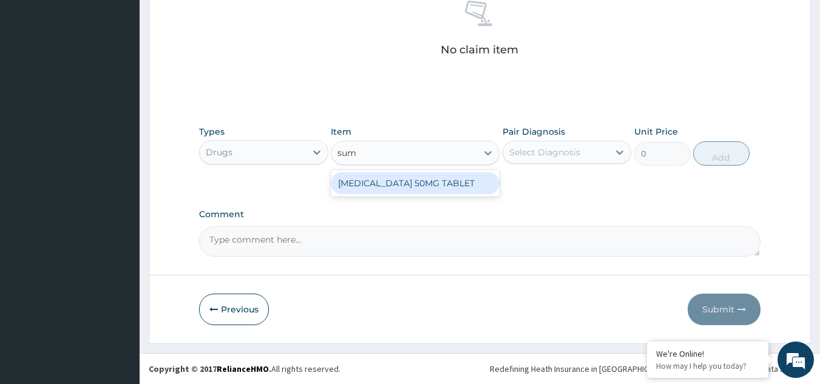
click at [495, 178] on div "SUMATRIPTAN 50MG TABLET" at bounding box center [415, 183] width 169 height 22
type input "1020"
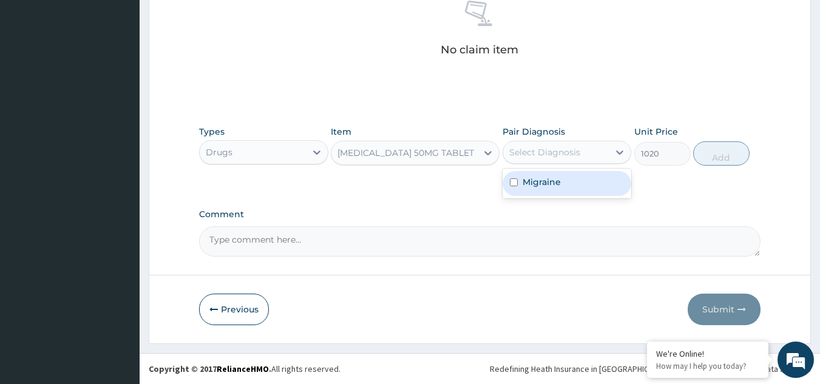
click at [543, 153] on div "Select Diagnosis" at bounding box center [544, 152] width 71 height 12
click at [546, 184] on label "Migraine" at bounding box center [541, 182] width 38 height 12
checkbox input "true"
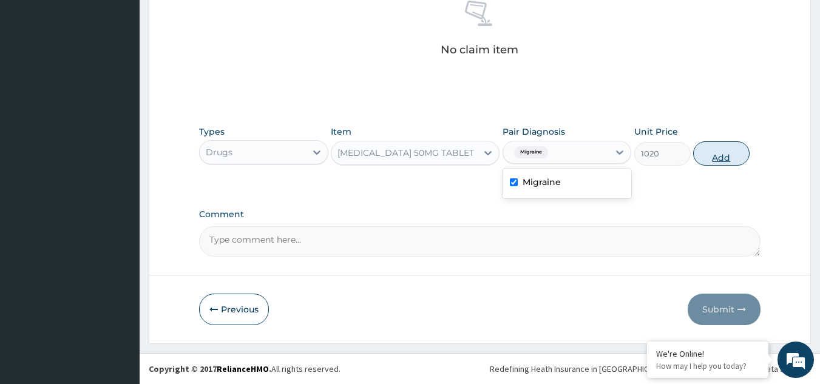
click at [701, 160] on button "Add" at bounding box center [721, 153] width 56 height 24
type input "0"
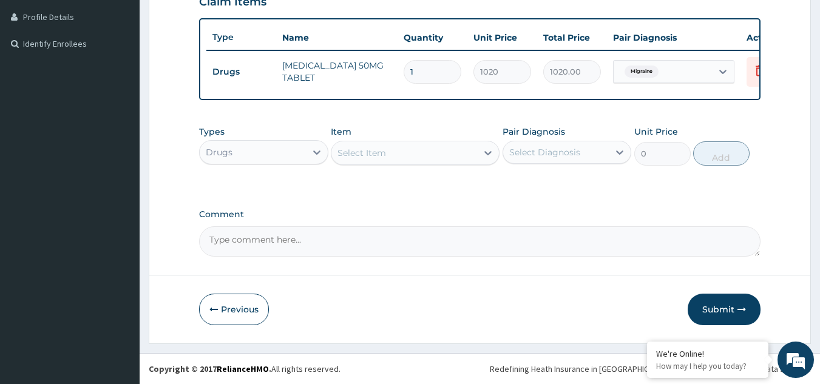
scroll to position [311, 0]
type input "10"
type input "10200.00"
click at [296, 153] on div "Drugs" at bounding box center [253, 152] width 106 height 19
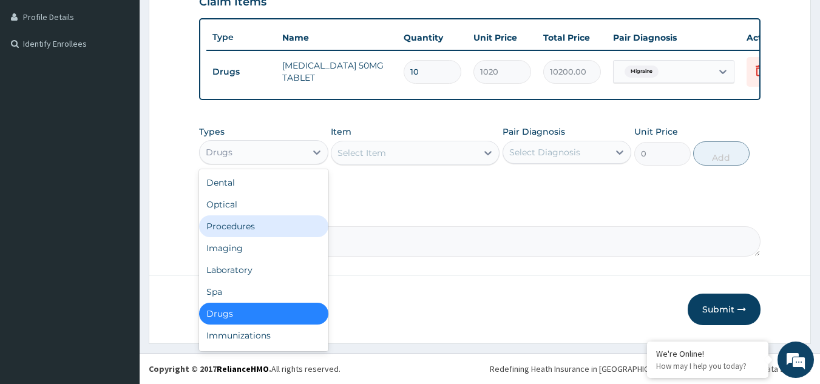
click at [271, 228] on div "Procedures" at bounding box center [263, 226] width 129 height 22
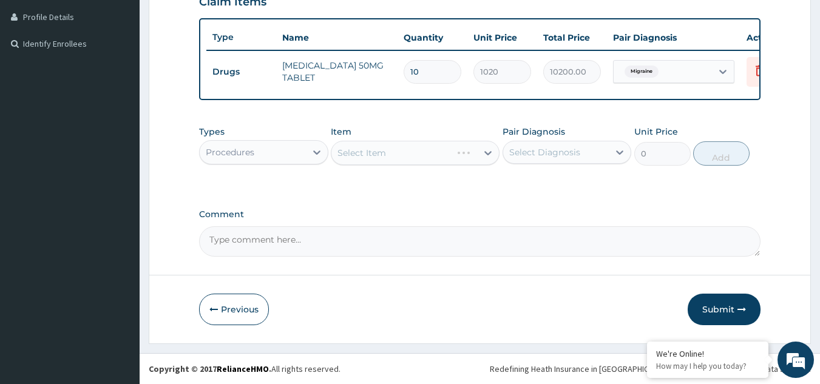
click at [430, 67] on input "10" at bounding box center [432, 72] width 58 height 24
type input "1"
type input "1020.00"
type input "14"
type input "14280.00"
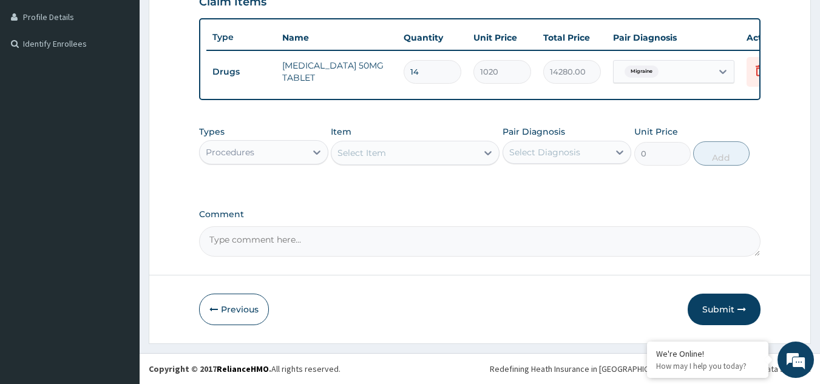
type input "14"
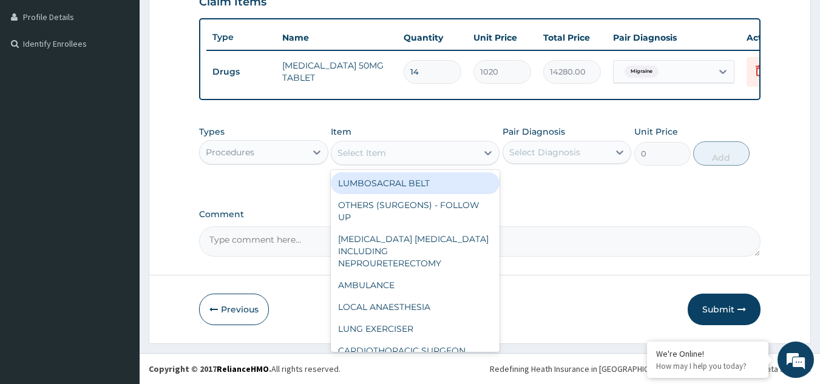
drag, startPoint x: 436, startPoint y: 160, endPoint x: 355, endPoint y: 153, distance: 81.6
click at [355, 153] on div "Select Item" at bounding box center [361, 153] width 49 height 12
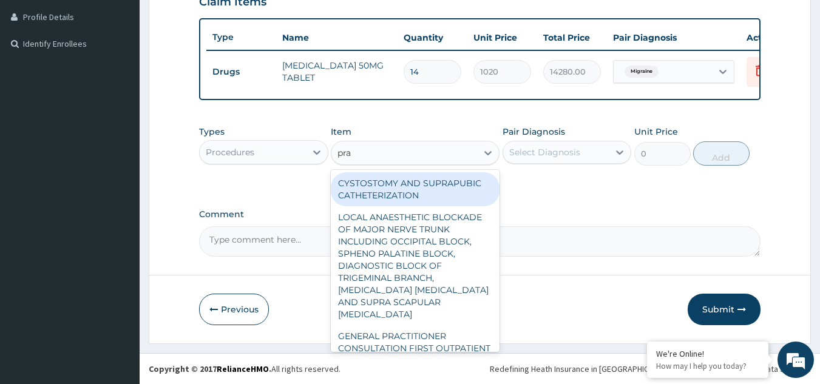
type input "prac"
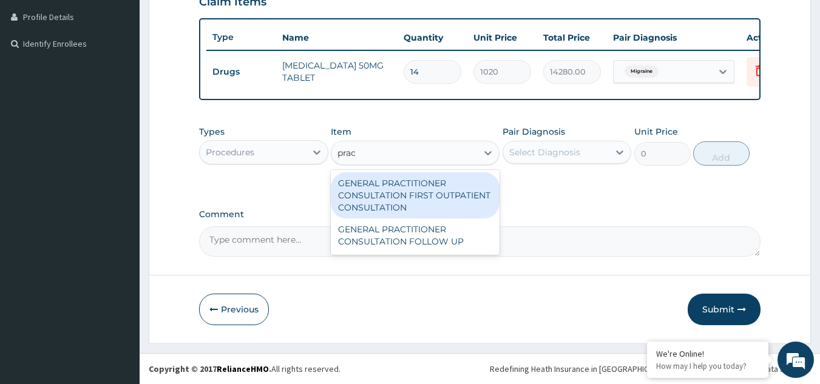
click at [383, 212] on div "GENERAL PRACTITIONER CONSULTATION FIRST OUTPATIENT CONSULTATION" at bounding box center [415, 195] width 169 height 46
type input "3370.125"
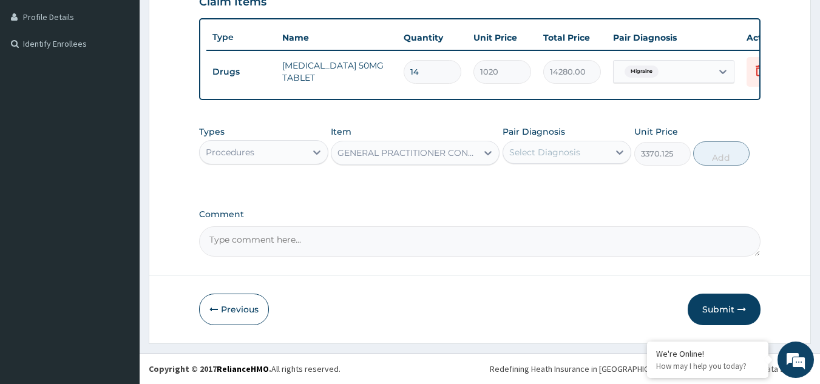
click at [566, 153] on div "Select Diagnosis" at bounding box center [544, 152] width 71 height 12
click at [565, 188] on div "Migraine" at bounding box center [566, 183] width 129 height 25
checkbox input "true"
click at [704, 158] on button "Add" at bounding box center [721, 153] width 56 height 24
type input "0"
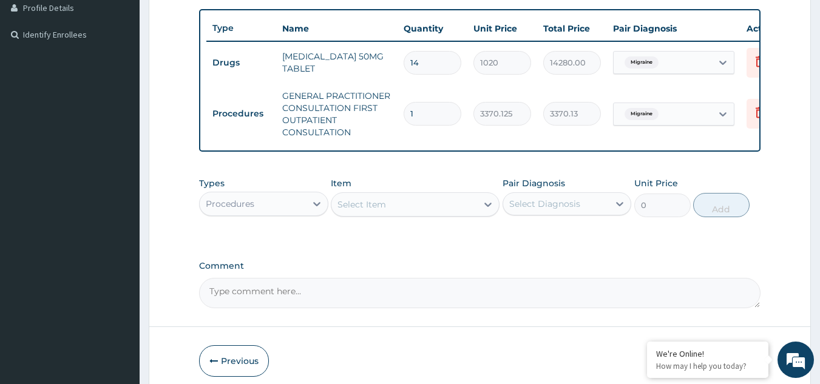
click at [811, 258] on section "Step 2 of 2 PA Code / Prescription Code Enter Code(Secondary Care Only) Encount…" at bounding box center [480, 74] width 680 height 660
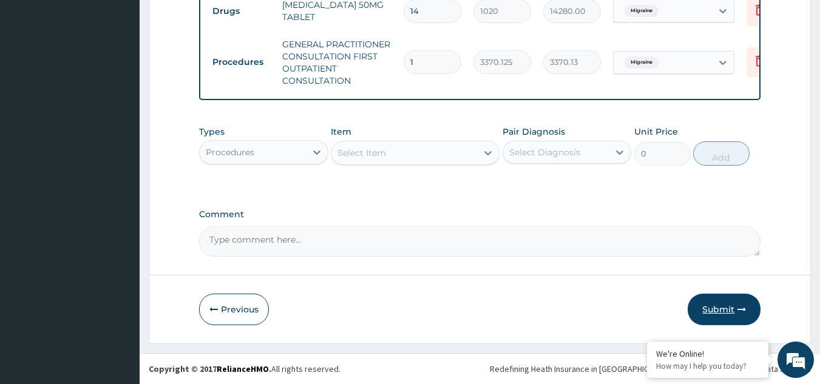
click at [755, 309] on button "Submit" at bounding box center [723, 310] width 73 height 32
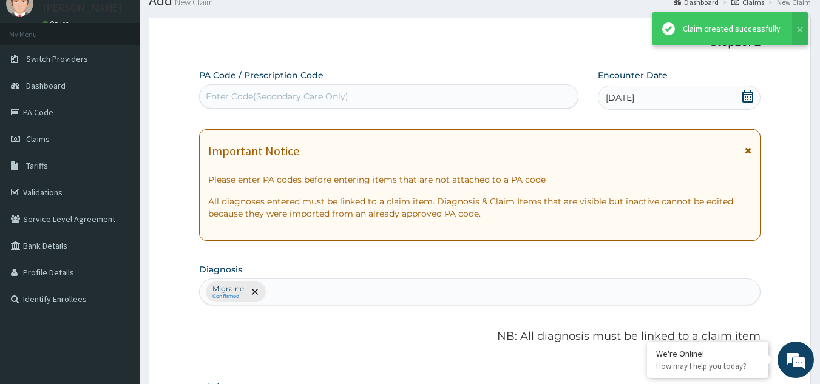
scroll to position [372, 0]
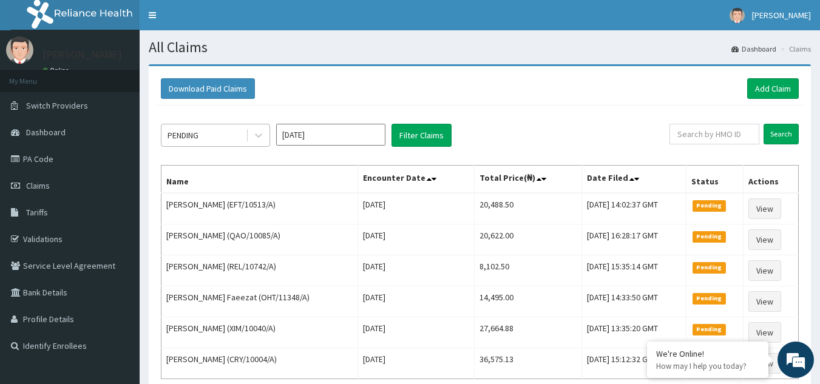
click at [217, 132] on div "PENDING" at bounding box center [203, 135] width 84 height 19
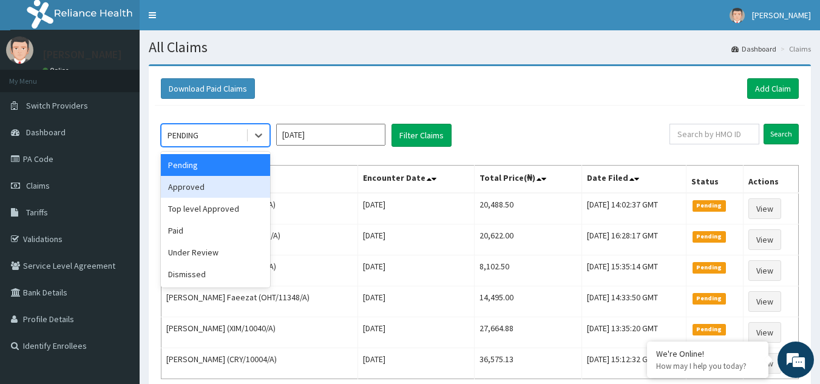
click at [198, 187] on div "Approved" at bounding box center [215, 187] width 109 height 22
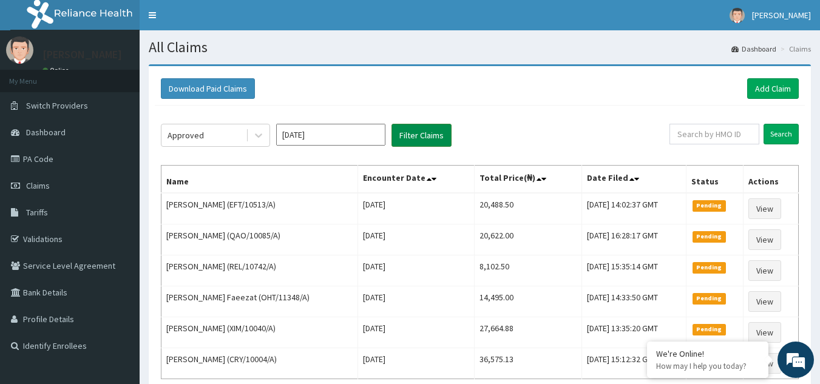
click at [434, 135] on button "Filter Claims" at bounding box center [421, 135] width 60 height 23
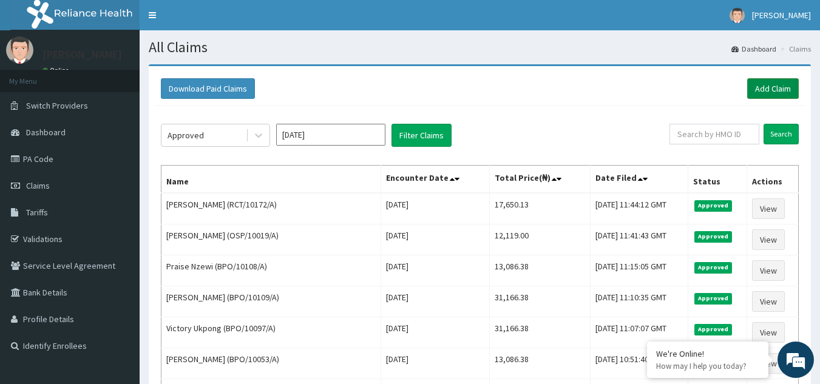
click at [761, 86] on link "Add Claim" at bounding box center [773, 88] width 52 height 21
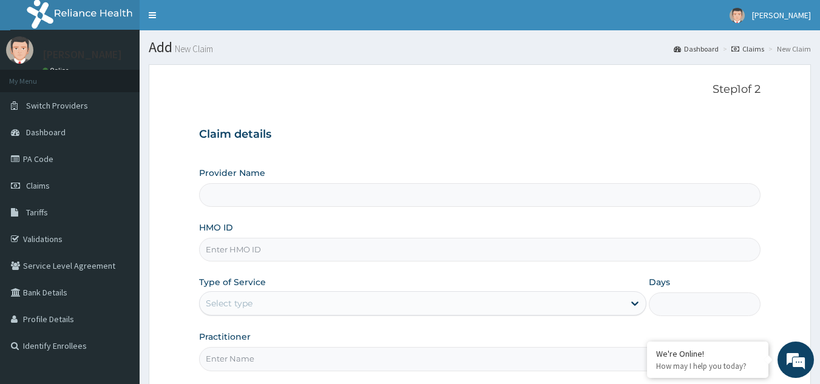
type input "Reliance Family Clinics (RFC) - [GEOGRAPHIC_DATA]"
click at [288, 238] on input "HMO ID" at bounding box center [480, 250] width 562 height 24
paste input "HYT/10325/A"
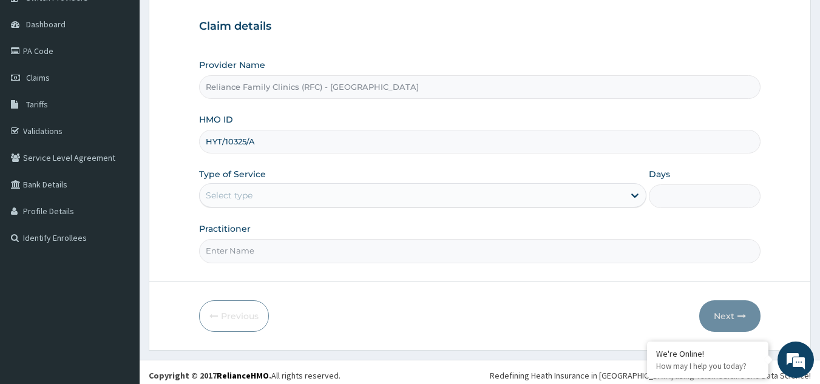
scroll to position [115, 0]
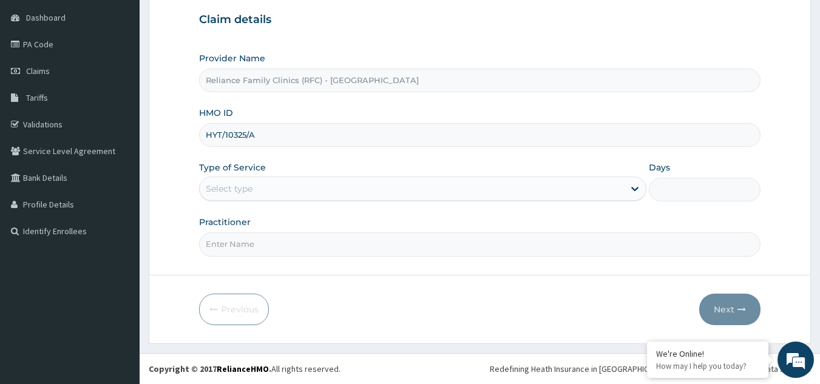
type input "HYT/10325/A"
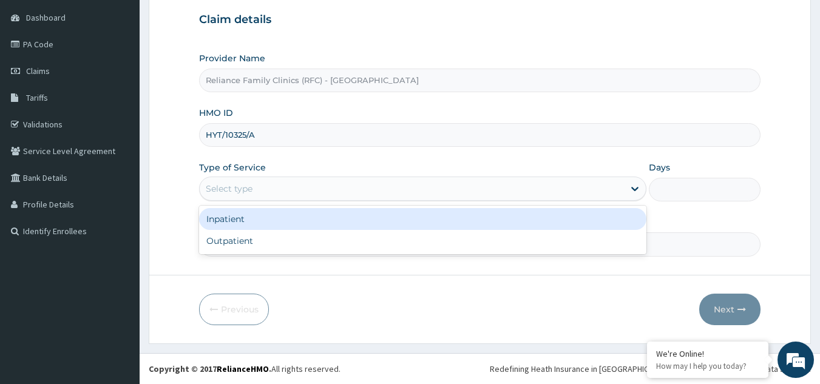
click at [315, 196] on div "Select type" at bounding box center [412, 188] width 424 height 19
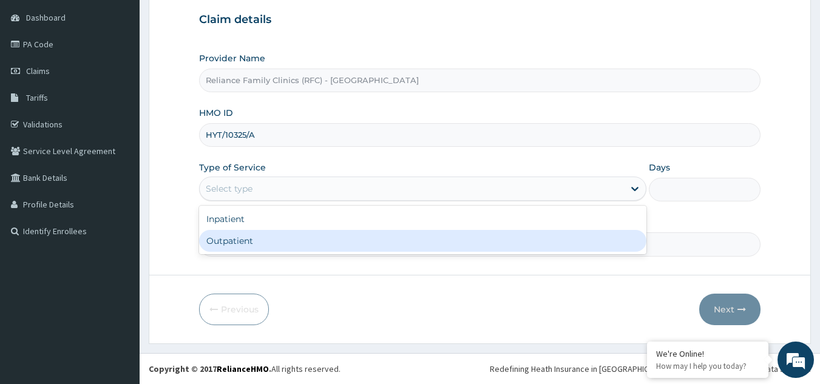
click at [294, 252] on div "Outpatient" at bounding box center [422, 241] width 447 height 22
type input "1"
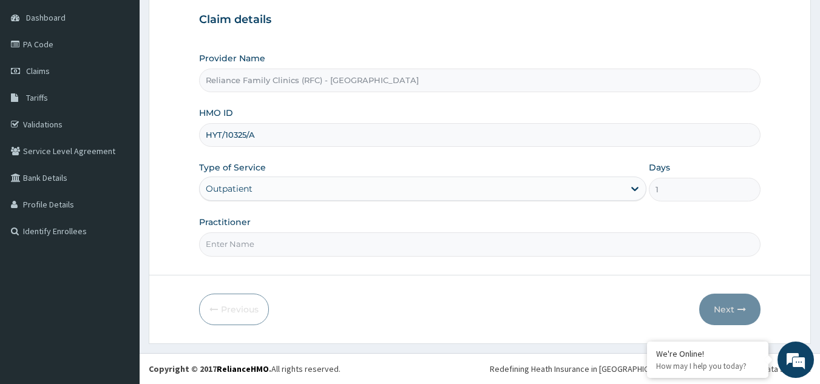
click at [293, 251] on input "Practitioner" at bounding box center [480, 244] width 562 height 24
type input "Dr [PERSON_NAME]"
click at [719, 303] on button "Next" at bounding box center [729, 310] width 61 height 32
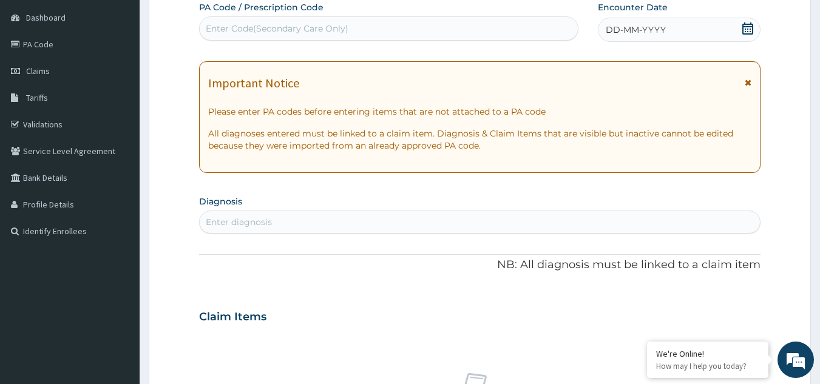
click at [381, 226] on div "Enter diagnosis" at bounding box center [480, 221] width 561 height 19
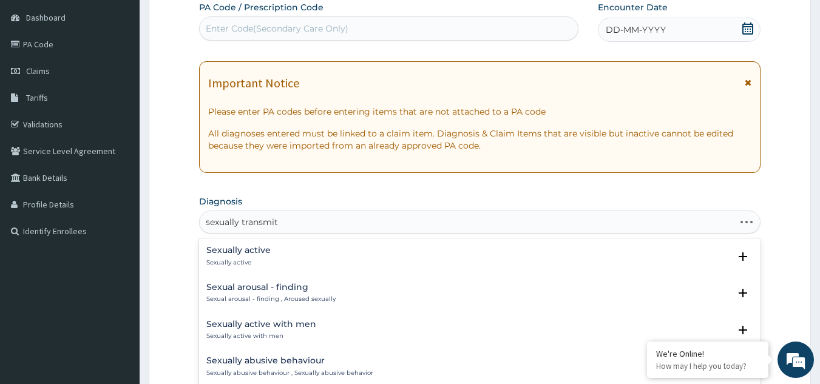
type input "sexually transmitt"
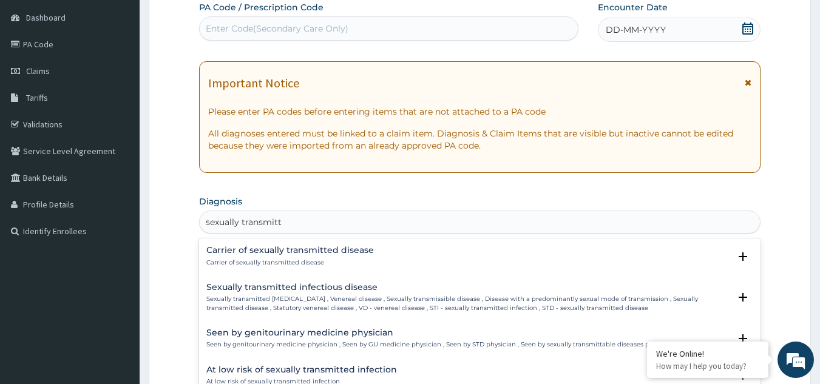
click at [332, 294] on div "Sexually transmitted [MEDICAL_DATA] Sexually transmitted [MEDICAL_DATA] , Vener…" at bounding box center [468, 298] width 524 height 30
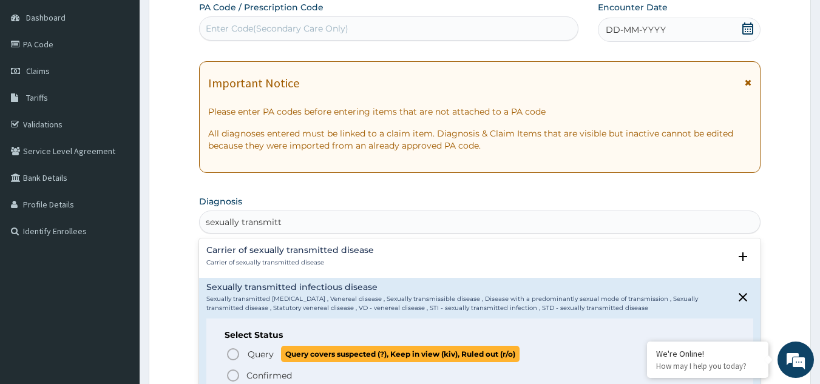
click at [267, 351] on span "Query" at bounding box center [261, 354] width 26 height 12
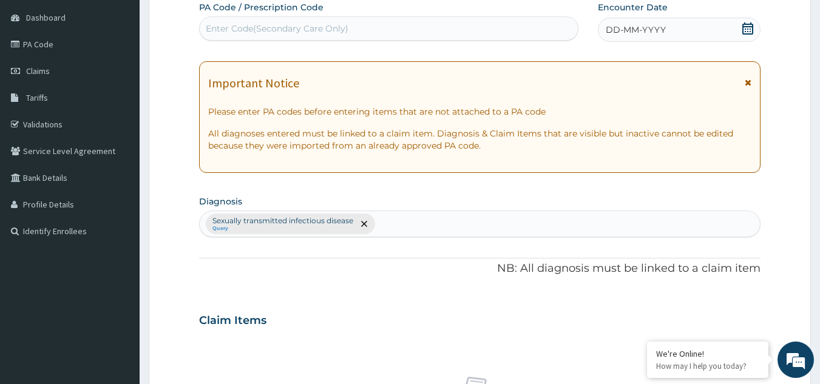
click at [754, 83] on div "Important Notice Please enter PA codes before entering items that are not attac…" at bounding box center [480, 117] width 562 height 112
click at [751, 83] on icon at bounding box center [747, 82] width 7 height 8
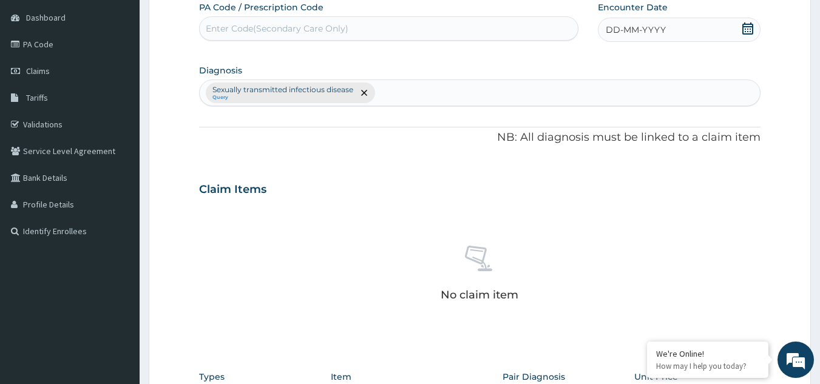
click at [712, 32] on div "DD-MM-YYYY" at bounding box center [679, 30] width 163 height 24
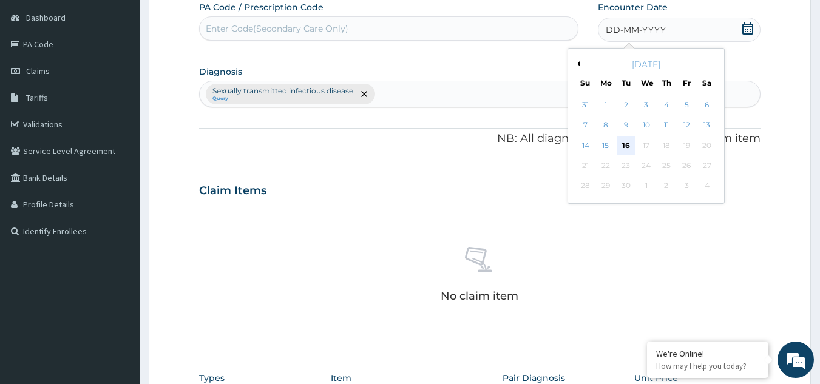
click at [624, 147] on div "16" at bounding box center [626, 146] width 18 height 18
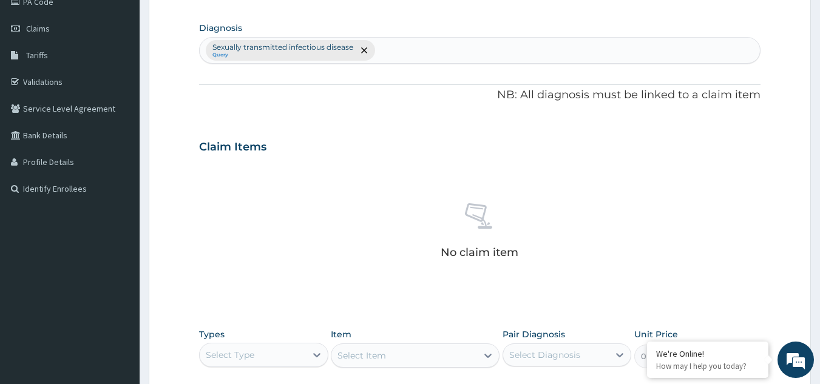
scroll to position [360, 0]
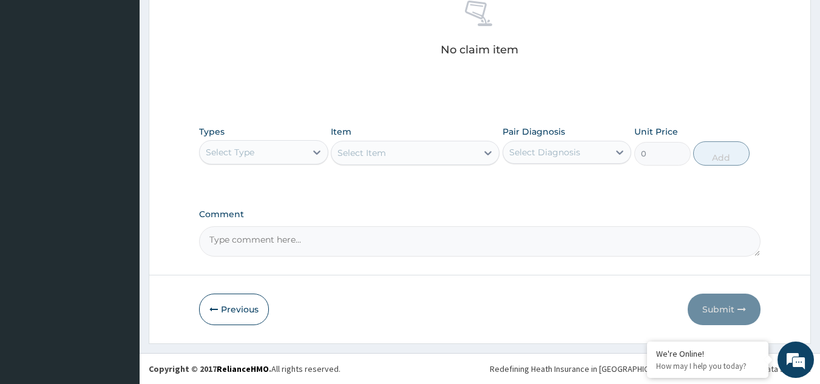
click at [296, 138] on div "Types Select Type" at bounding box center [263, 146] width 129 height 40
click at [278, 163] on div "Select Type" at bounding box center [263, 152] width 129 height 24
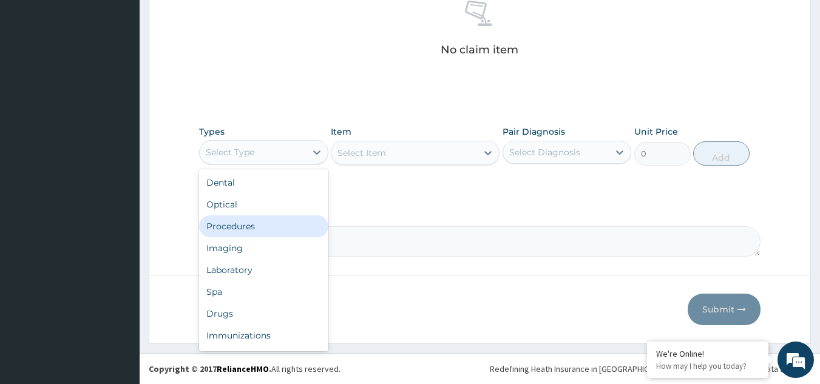
click at [238, 235] on div "Procedures" at bounding box center [263, 226] width 129 height 22
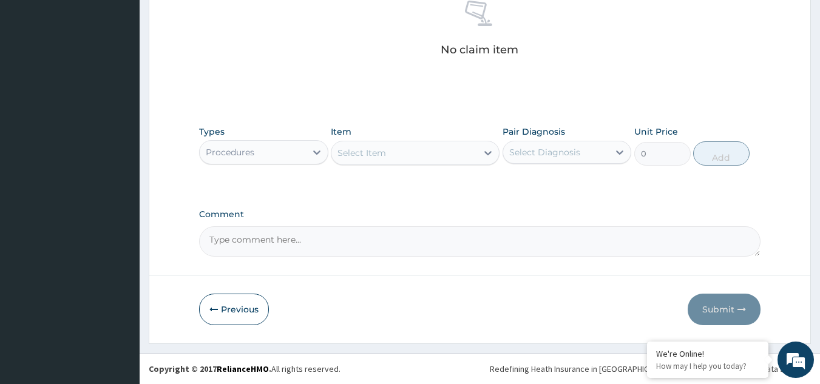
click at [385, 149] on div "Select Item" at bounding box center [361, 153] width 49 height 12
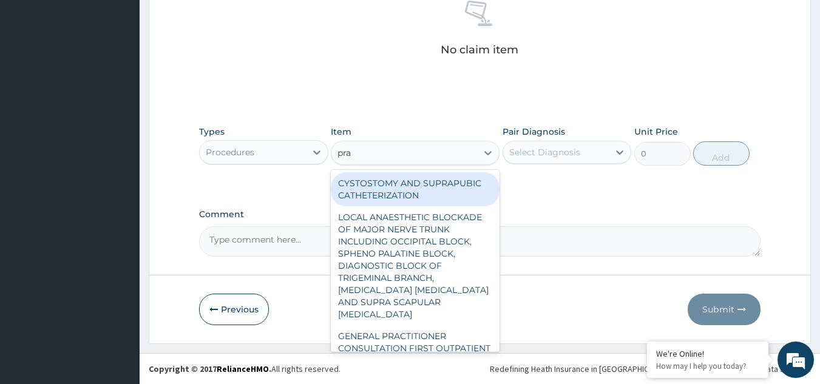
type input "prac"
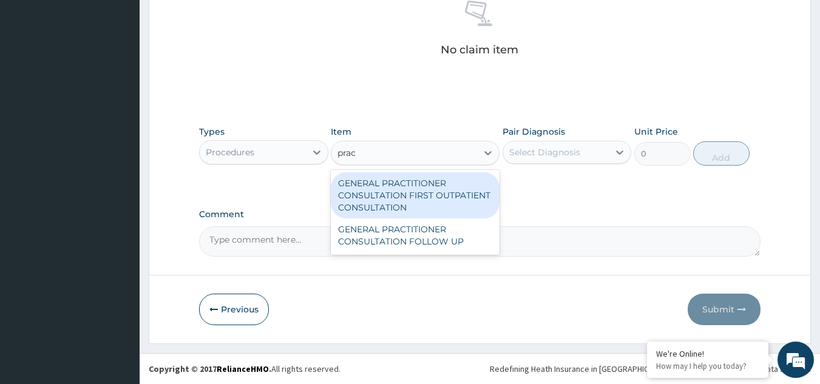
click at [390, 188] on div "GENERAL PRACTITIONER CONSULTATION FIRST OUTPATIENT CONSULTATION" at bounding box center [415, 195] width 169 height 46
type input "3370.125"
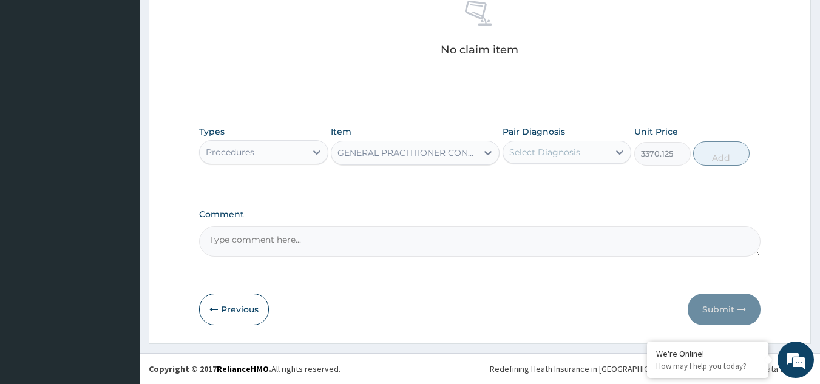
click at [560, 150] on div "Select Diagnosis" at bounding box center [544, 152] width 71 height 12
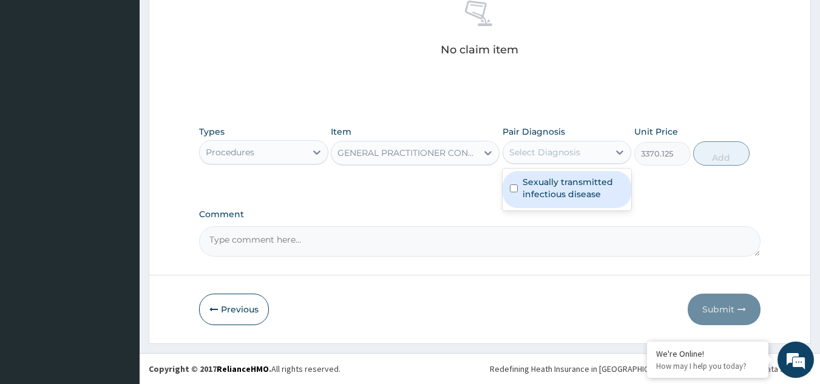
click at [559, 181] on label "Sexually transmitted infectious disease" at bounding box center [573, 188] width 102 height 24
checkbox input "true"
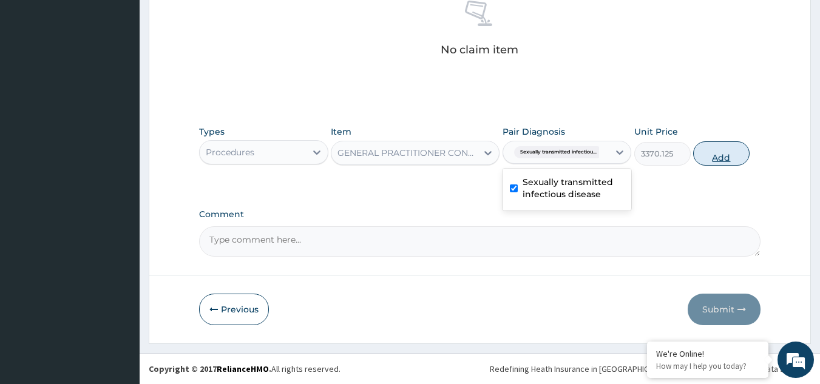
click at [713, 155] on button "Add" at bounding box center [721, 153] width 56 height 24
type input "0"
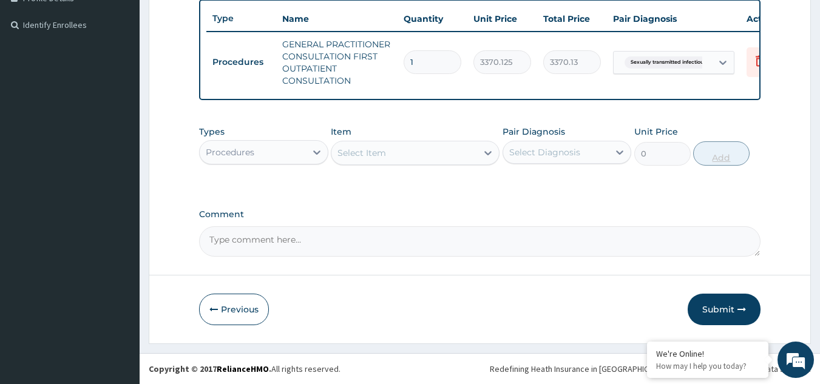
scroll to position [330, 0]
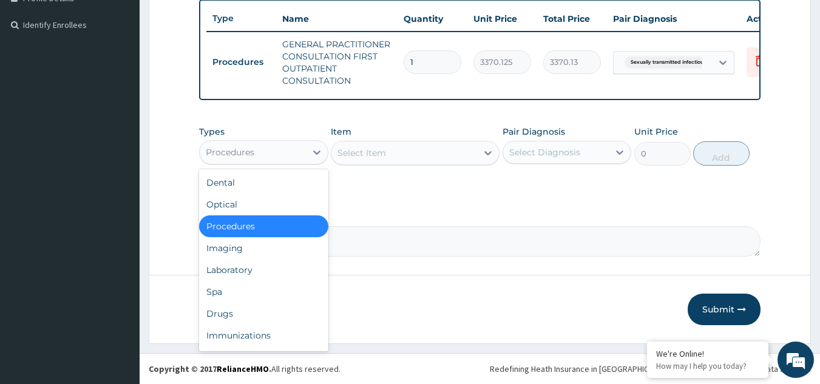
click at [292, 150] on div "Procedures" at bounding box center [253, 152] width 106 height 19
click at [269, 275] on div "Laboratory" at bounding box center [263, 270] width 129 height 22
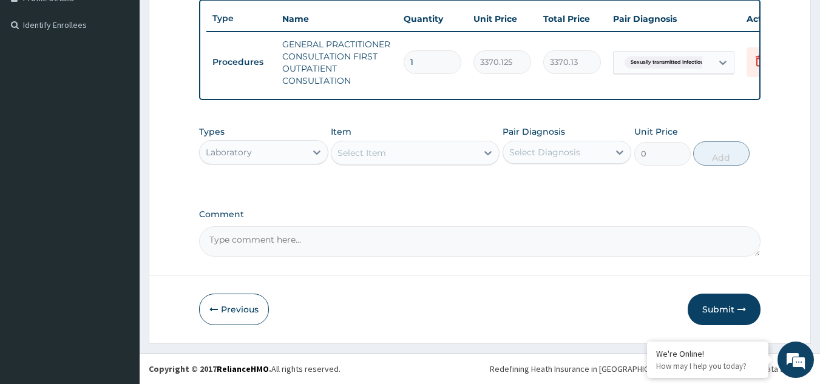
click at [352, 158] on div "Select Item" at bounding box center [361, 153] width 49 height 12
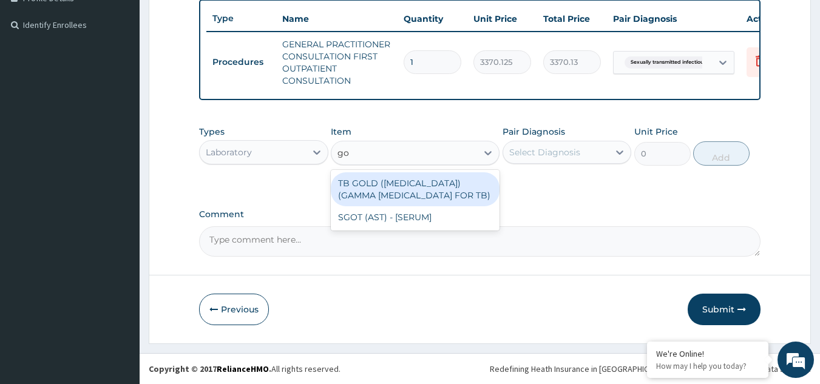
type input "g"
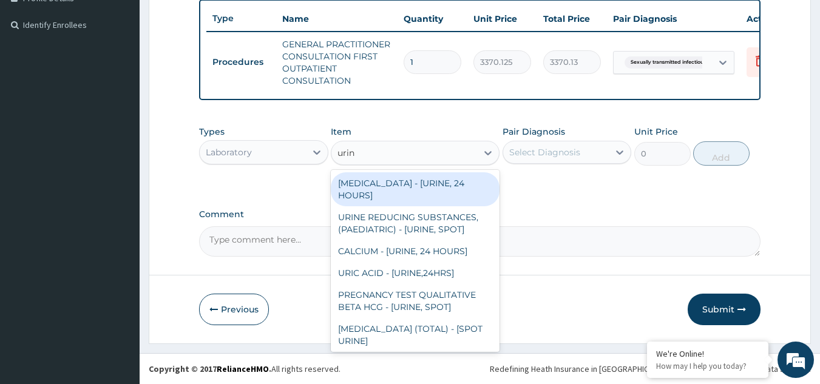
type input "urina"
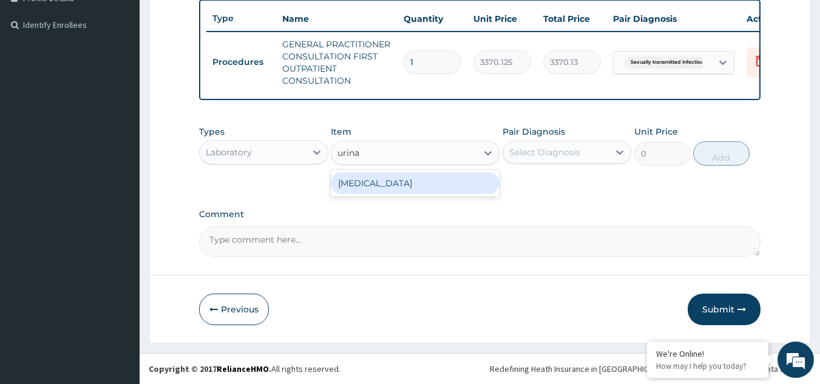
click at [381, 188] on div "[MEDICAL_DATA]" at bounding box center [415, 183] width 169 height 22
type input "1531.875"
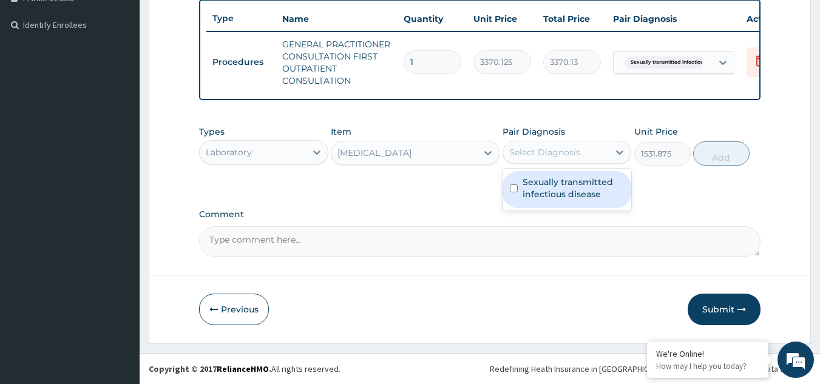
click at [528, 162] on div "Select Diagnosis" at bounding box center [566, 152] width 129 height 23
click at [529, 180] on label "Sexually transmitted infectious disease" at bounding box center [573, 188] width 102 height 24
checkbox input "true"
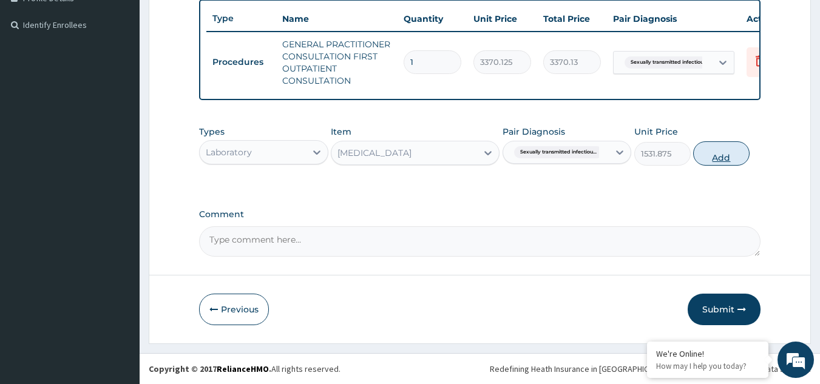
click at [706, 163] on button "Add" at bounding box center [721, 153] width 56 height 24
type input "0"
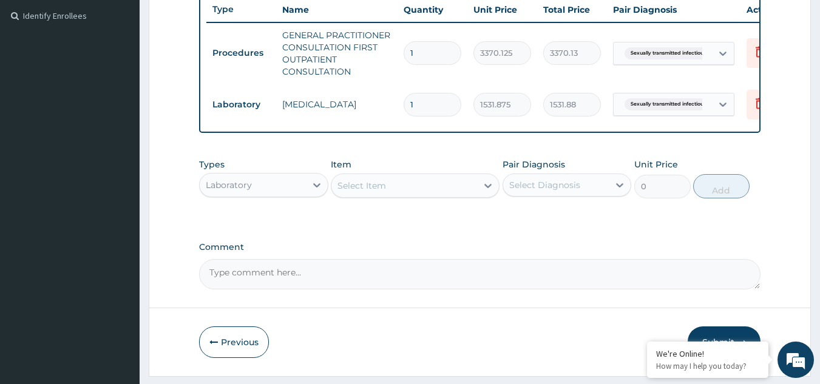
click at [376, 191] on div "Select Item" at bounding box center [361, 186] width 49 height 12
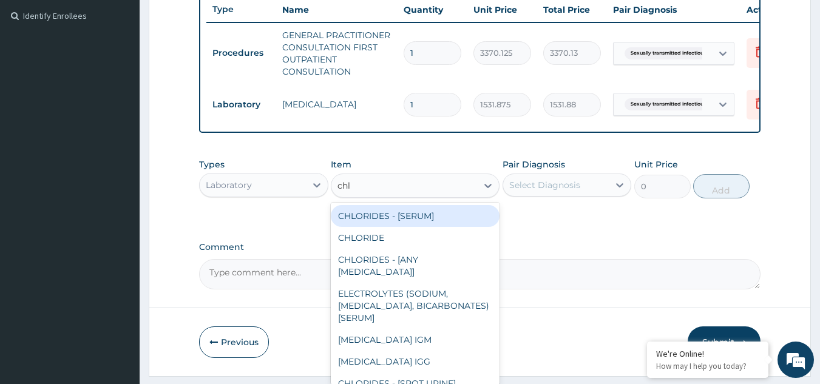
type input "chla"
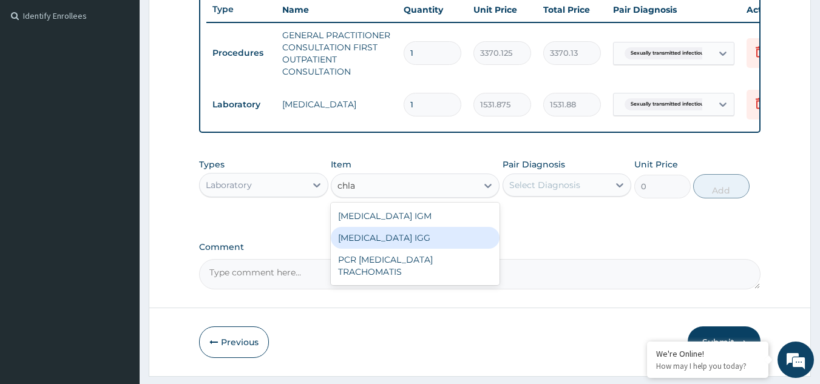
click at [391, 249] on div "[MEDICAL_DATA] IGG" at bounding box center [415, 238] width 169 height 22
type input "18600"
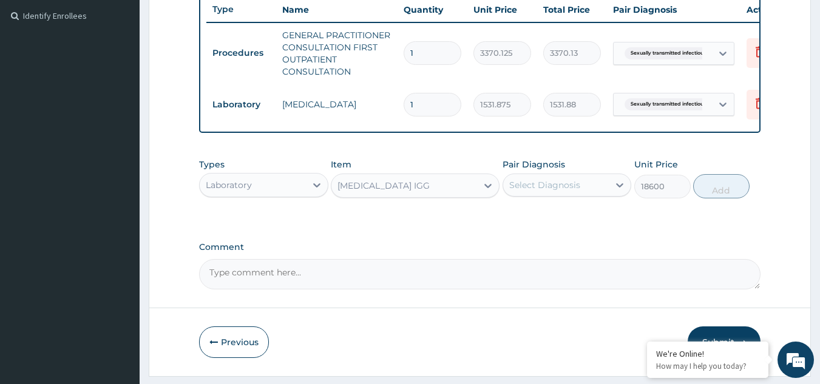
click at [430, 195] on div "[MEDICAL_DATA] IGG" at bounding box center [404, 185] width 146 height 19
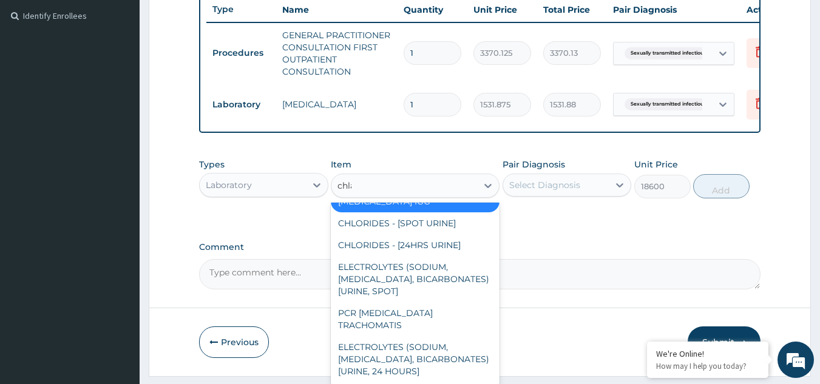
scroll to position [0, 0]
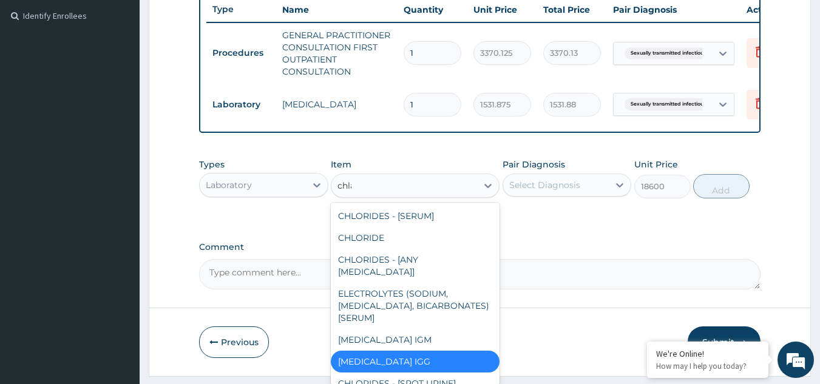
type input "chlam"
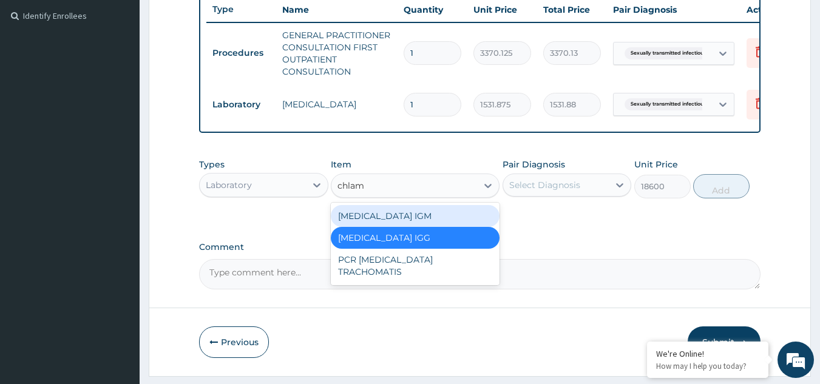
click at [425, 217] on div "[MEDICAL_DATA] IGM" at bounding box center [415, 216] width 169 height 22
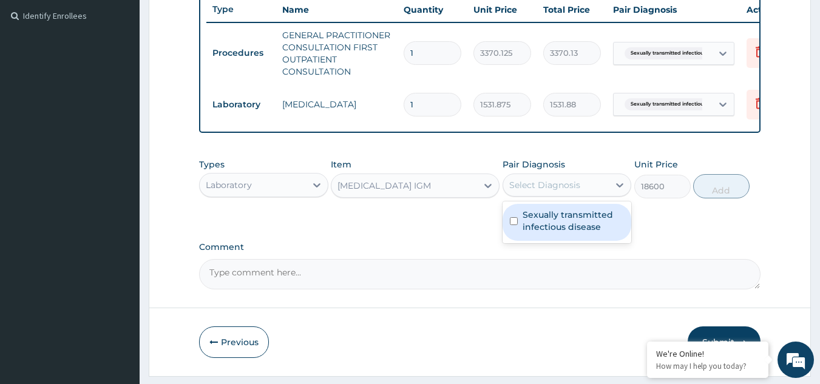
click at [556, 191] on div "Select Diagnosis" at bounding box center [544, 185] width 71 height 12
click at [558, 216] on div "Sexually transmitted infectious disease" at bounding box center [566, 222] width 129 height 37
checkbox input "true"
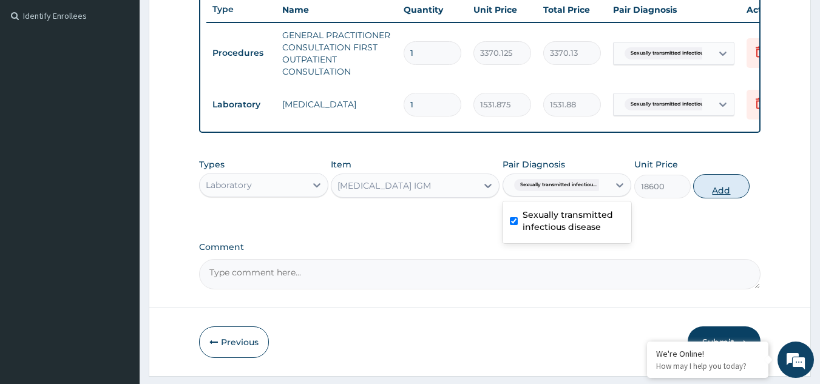
click at [724, 188] on button "Add" at bounding box center [721, 186] width 56 height 24
type input "0"
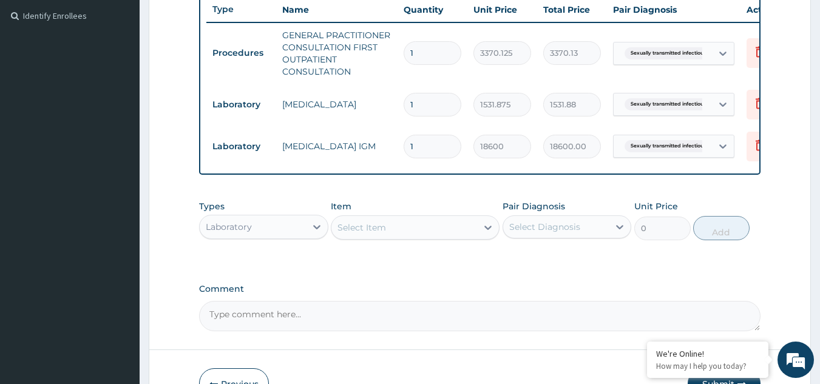
click at [377, 234] on div "Select Item" at bounding box center [361, 227] width 49 height 12
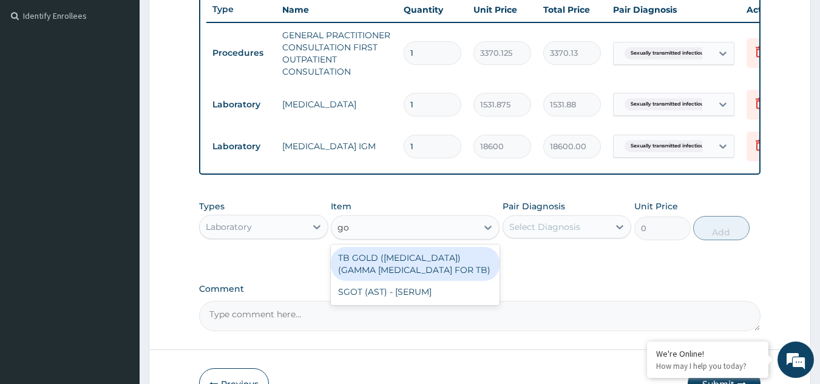
type input "g"
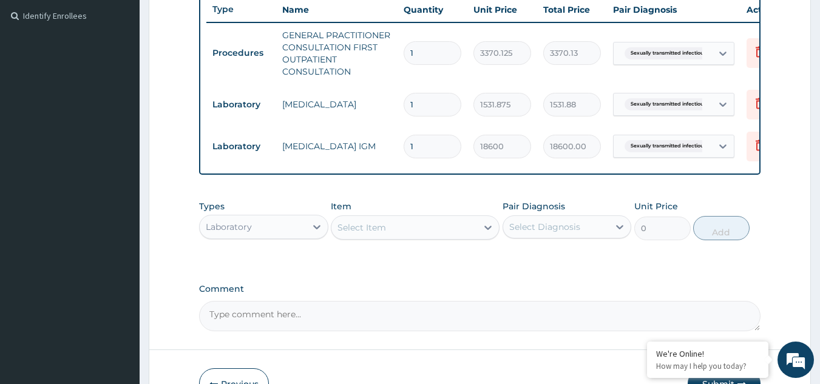
paste input "Neisseria"
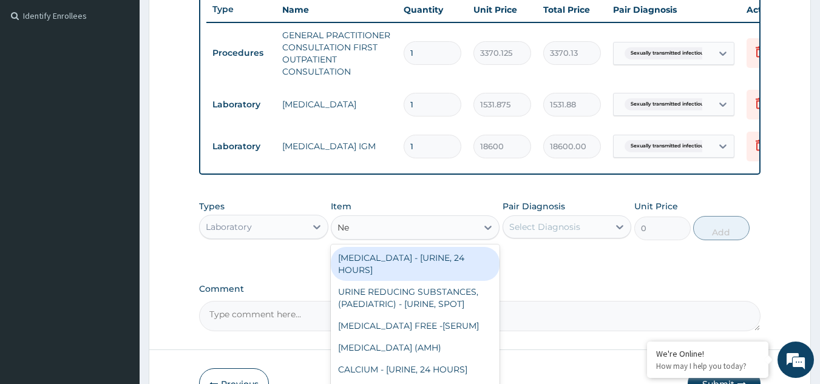
type input "N"
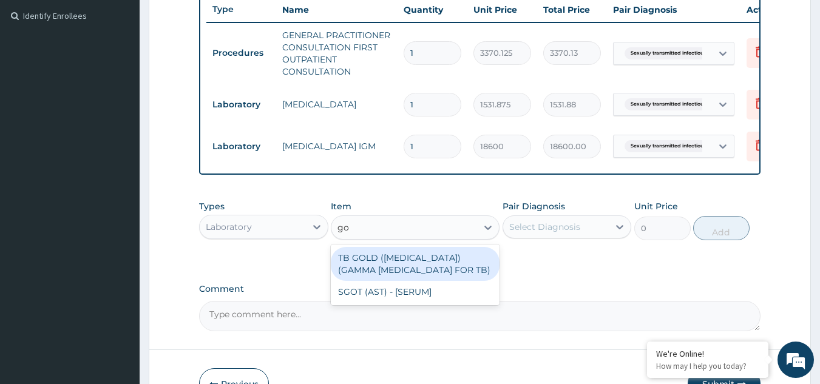
type input "go"
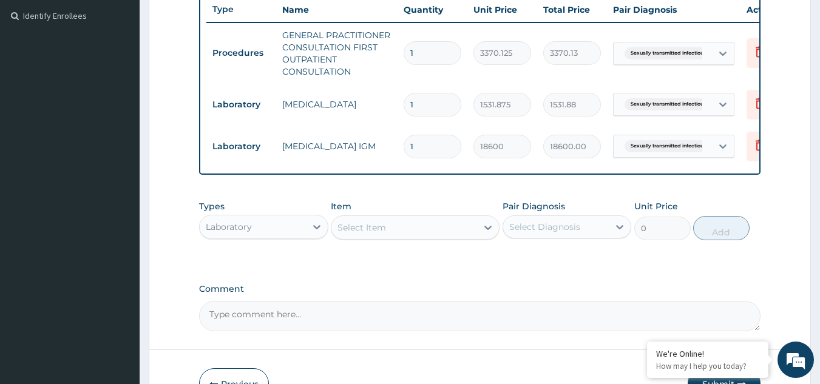
click at [419, 198] on div "PA Code / Prescription Code Enter Code(Secondary Care Only) Encounter Date 16-0…" at bounding box center [480, 58] width 562 height 545
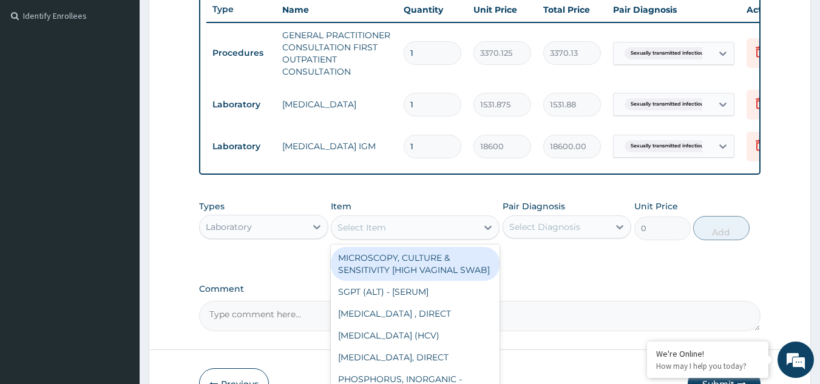
click at [381, 234] on div "Select Item" at bounding box center [361, 227] width 49 height 12
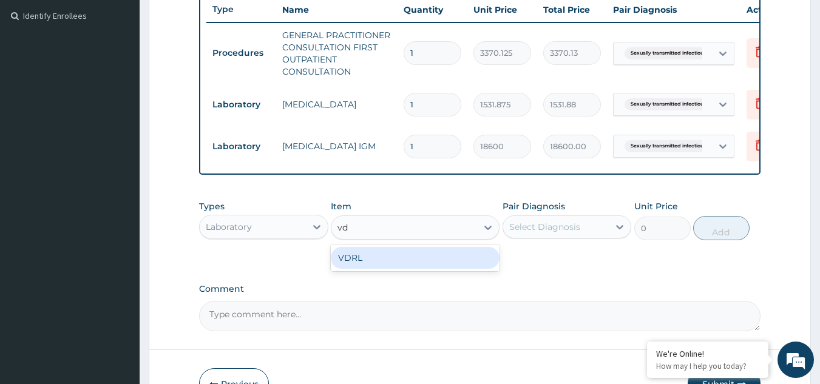
type input "vdr"
type input "4200"
click at [540, 233] on div "Select Diagnosis" at bounding box center [544, 227] width 71 height 12
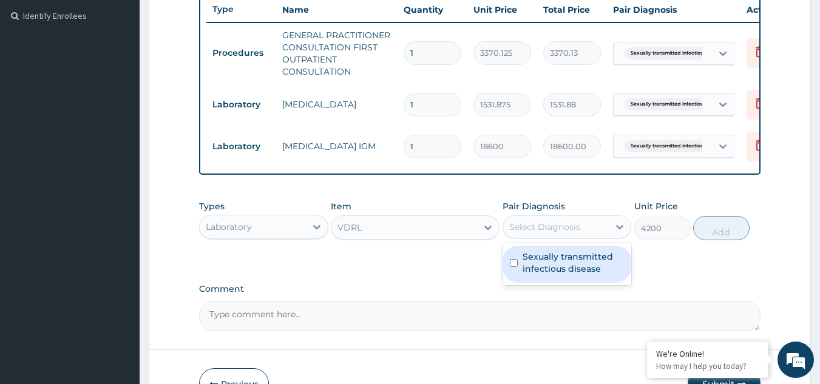
click at [545, 265] on label "Sexually transmitted infectious disease" at bounding box center [573, 263] width 102 height 24
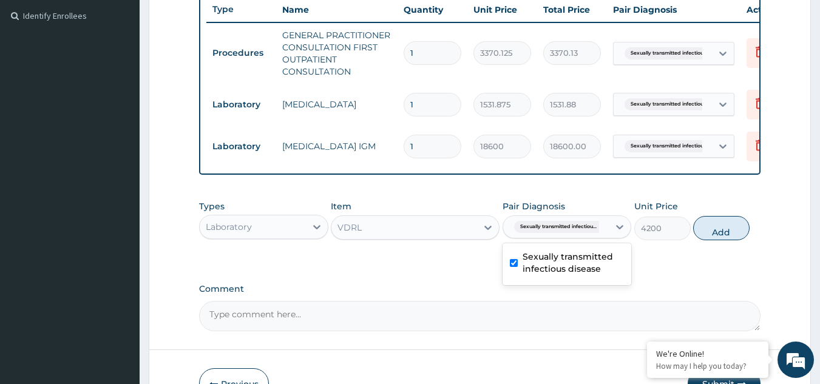
checkbox input "true"
click at [707, 235] on button "Add" at bounding box center [721, 228] width 56 height 24
type input "0"
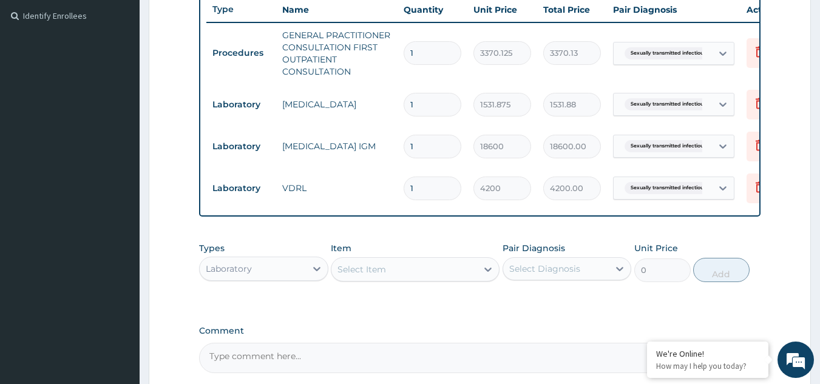
click at [348, 275] on div "Select Item" at bounding box center [361, 269] width 49 height 12
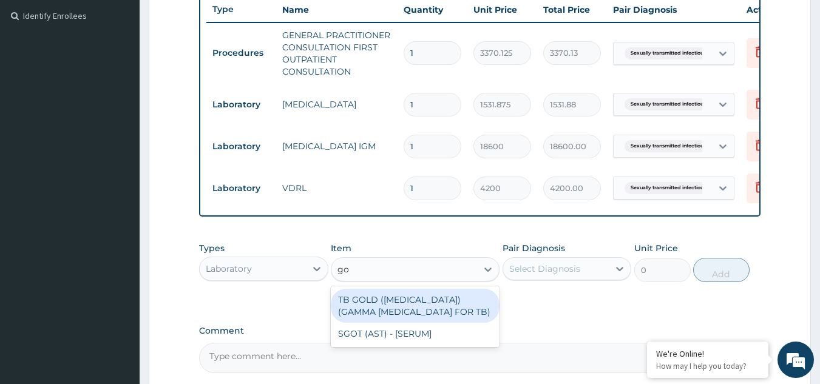
type input "g"
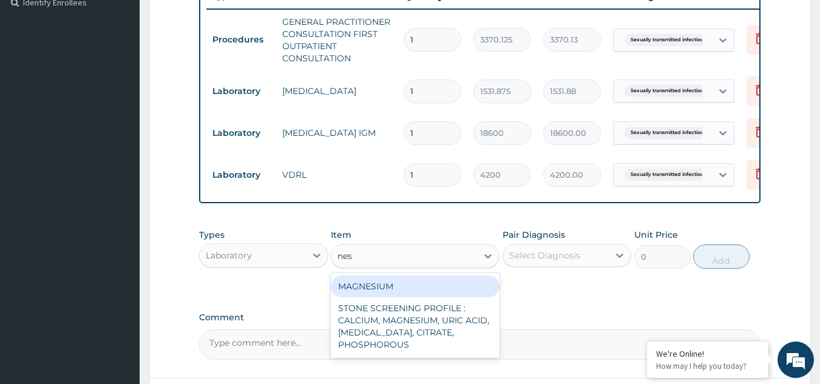
scroll to position [342, 0]
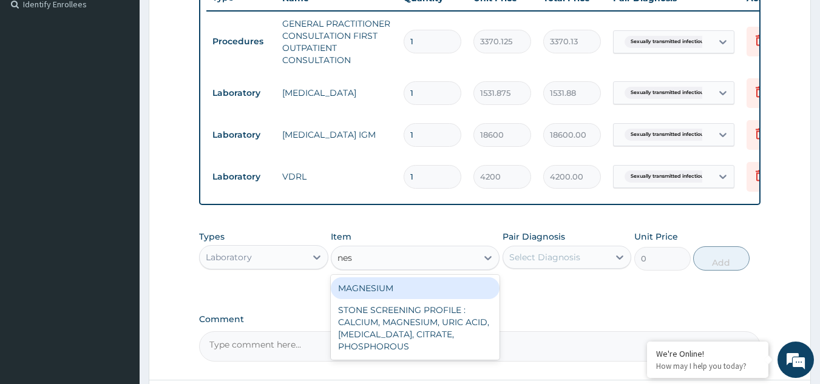
type input "nes"
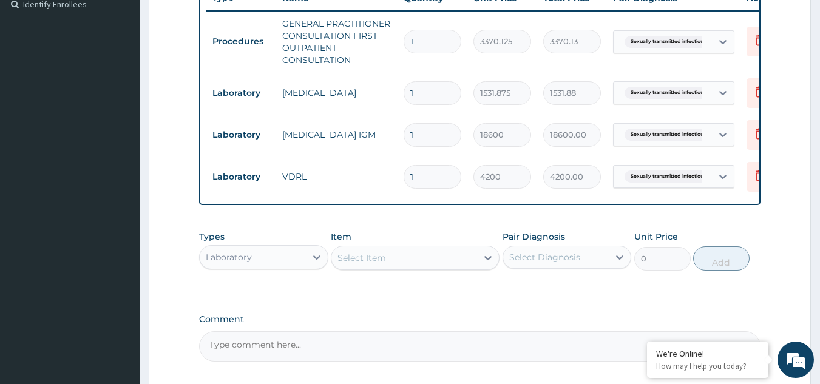
click at [816, 180] on section "Step 2 of 2 PA Code / Prescription Code Enter Code(Secondary Care Only) Encount…" at bounding box center [480, 86] width 680 height 744
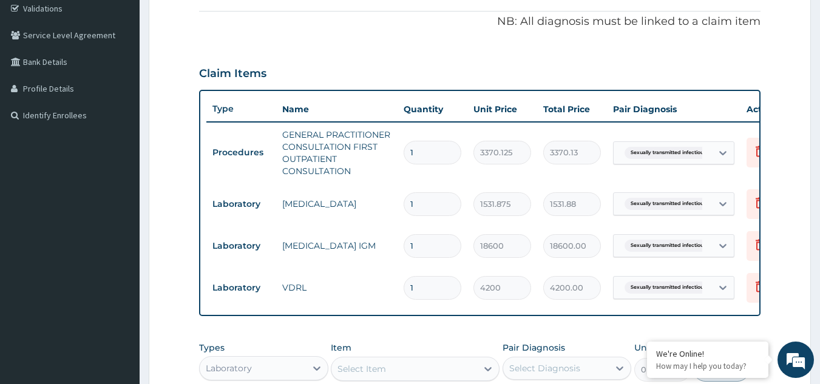
scroll to position [456, 0]
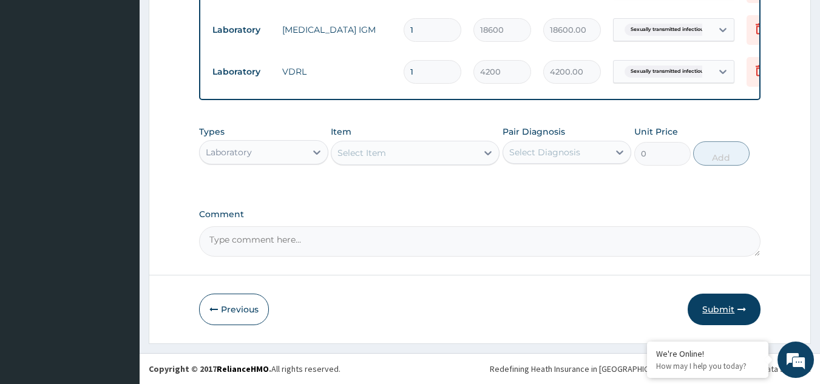
click at [717, 316] on button "Submit" at bounding box center [723, 310] width 73 height 32
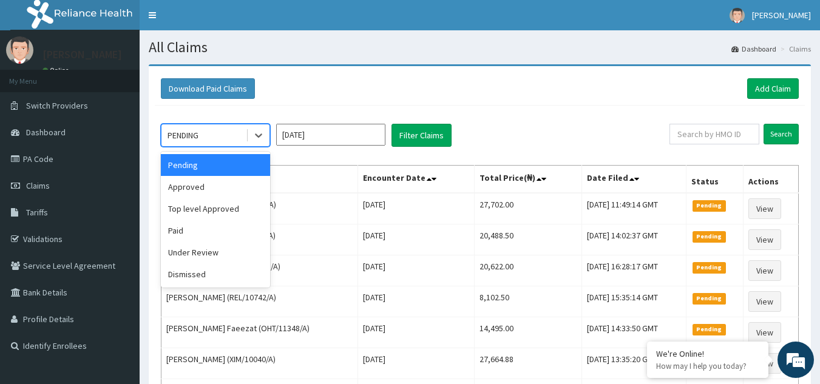
click at [223, 141] on div "PENDING" at bounding box center [203, 135] width 84 height 19
click at [200, 195] on div "Approved" at bounding box center [215, 187] width 109 height 22
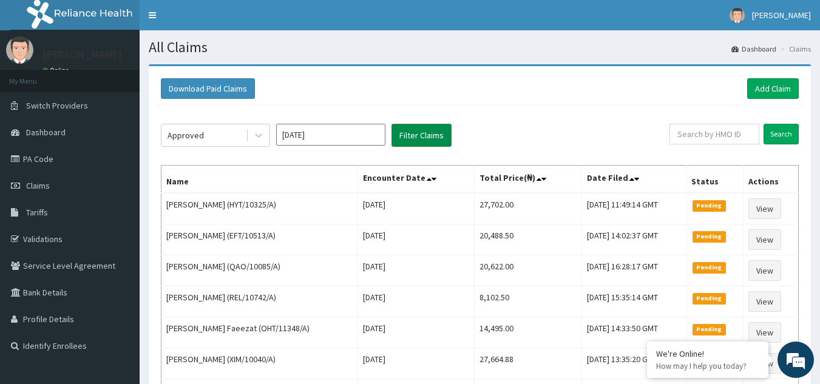
click at [434, 137] on button "Filter Claims" at bounding box center [421, 135] width 60 height 23
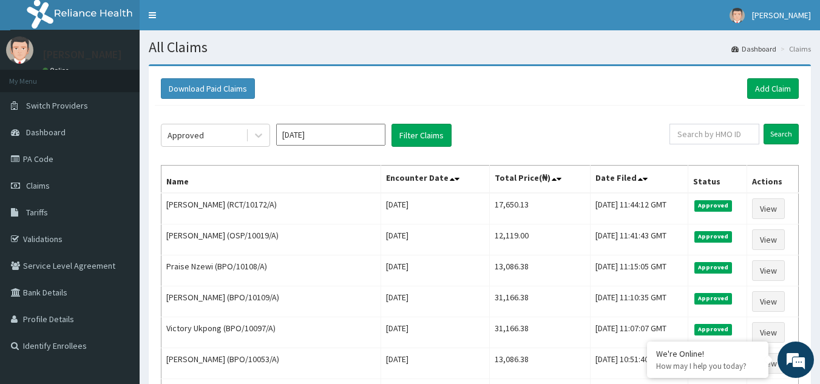
click at [229, 148] on div "Approved [DATE] Filter Claims Search Name Encounter Date Total Price(₦) Date Fi…" at bounding box center [480, 376] width 650 height 541
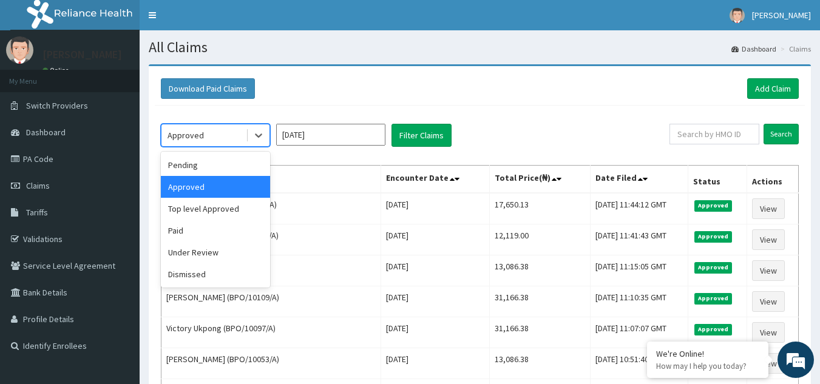
click at [224, 137] on div "Approved" at bounding box center [203, 135] width 84 height 19
click at [214, 189] on div "Approved" at bounding box center [215, 187] width 109 height 22
click at [206, 141] on div "Approved" at bounding box center [203, 135] width 84 height 19
click at [198, 167] on div "Pending" at bounding box center [215, 165] width 109 height 22
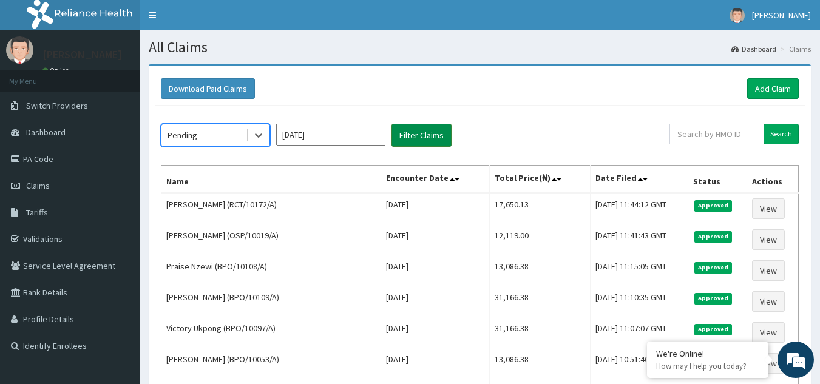
click at [443, 140] on button "Filter Claims" at bounding box center [421, 135] width 60 height 23
